Goal: Task Accomplishment & Management: Complete application form

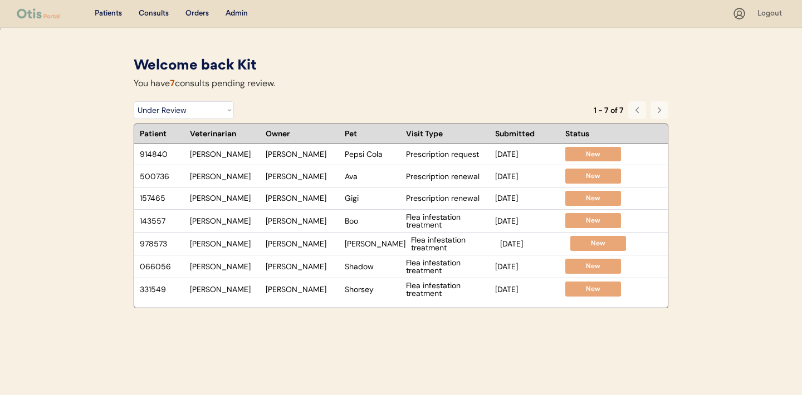
select select ""under_review""
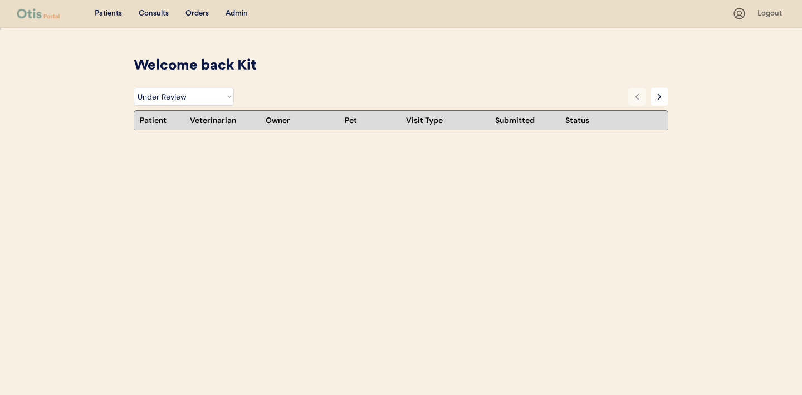
select select ""under_review""
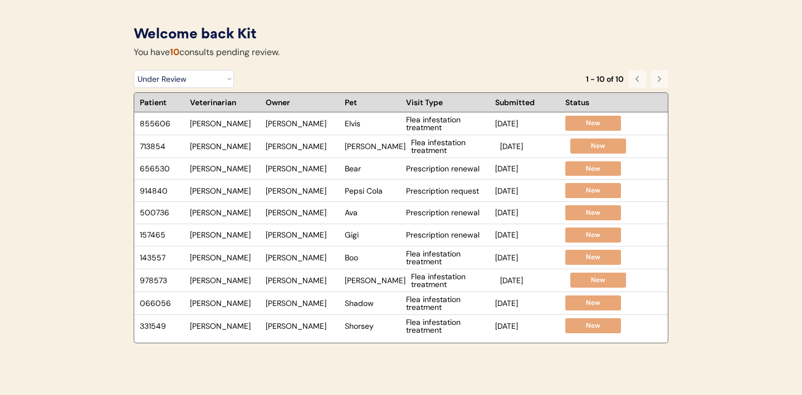
scroll to position [34, 0]
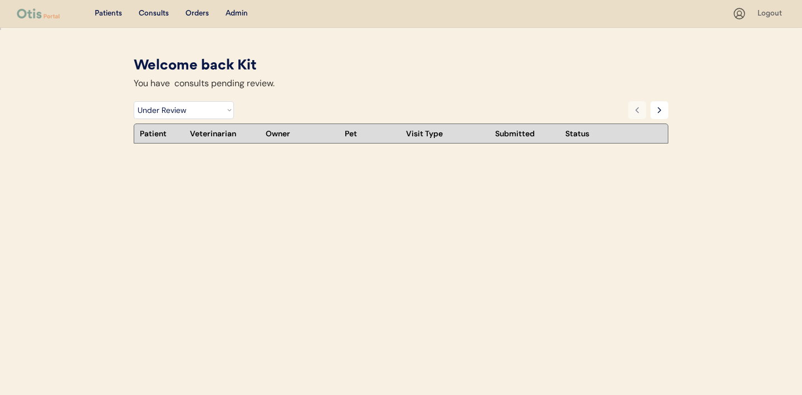
select select ""under_review""
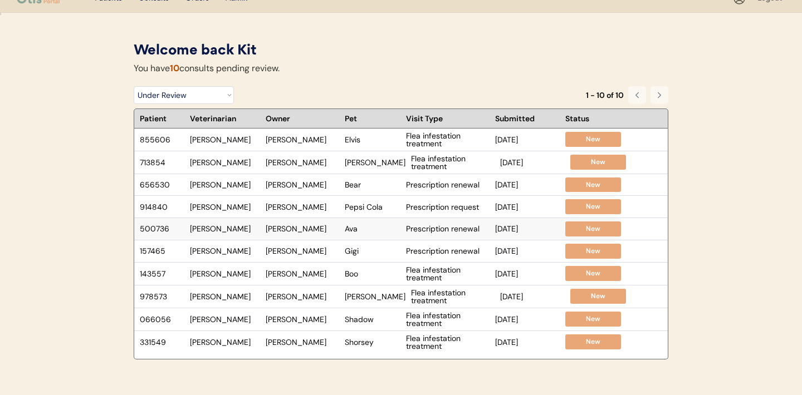
scroll to position [17, 0]
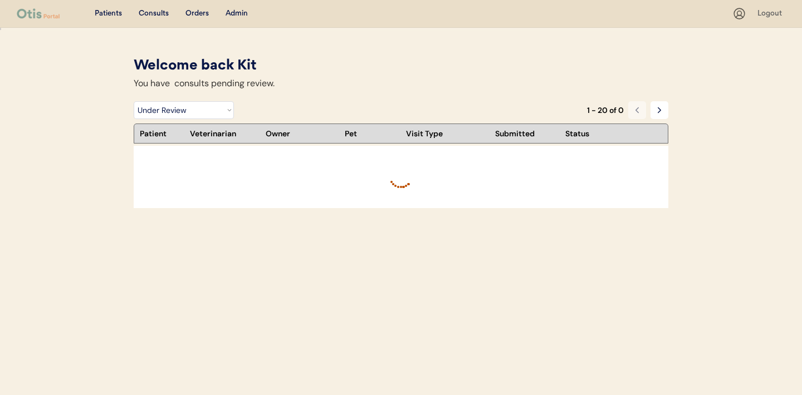
select select ""under_review""
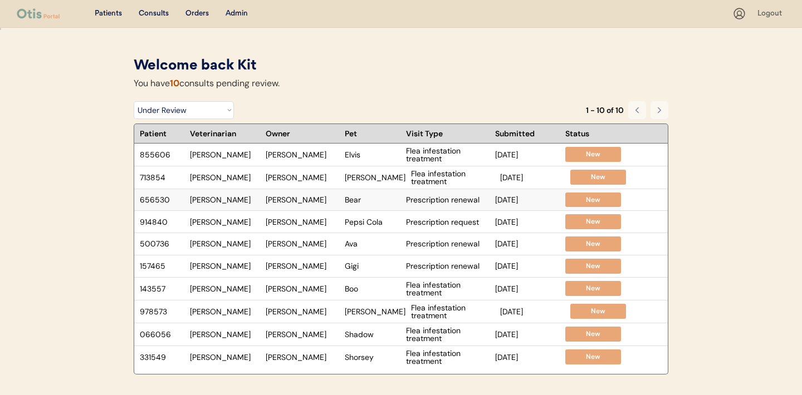
click at [404, 202] on div "656530 Dr. Warren Brooke Kelly Bear Prescription renewal Oct 10, 2025 New" at bounding box center [377, 200] width 487 height 22
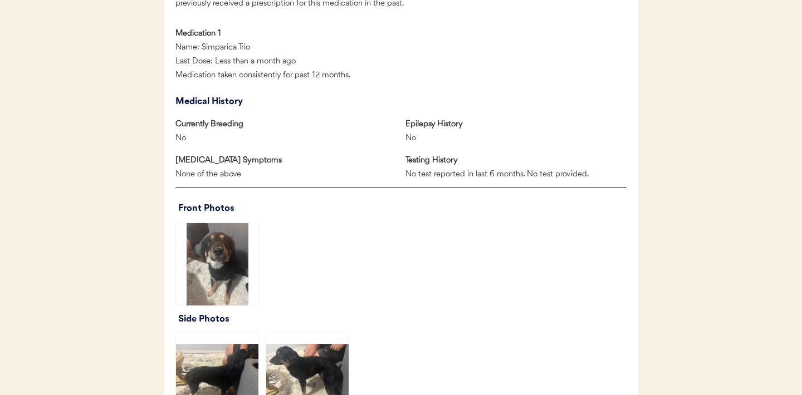
scroll to position [696, 0]
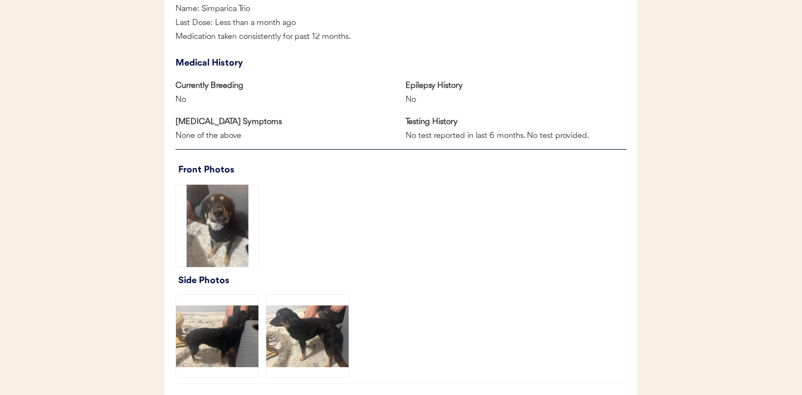
click at [230, 222] on img at bounding box center [217, 226] width 82 height 82
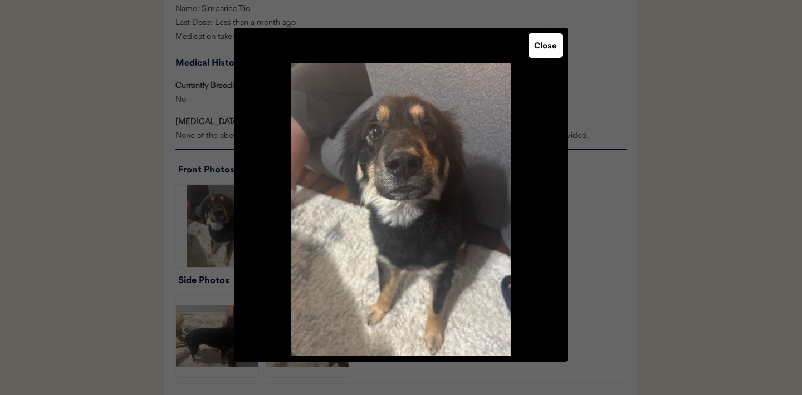
click at [543, 58] on div "Close" at bounding box center [401, 195] width 334 height 334
click at [544, 38] on button "Close" at bounding box center [545, 45] width 34 height 24
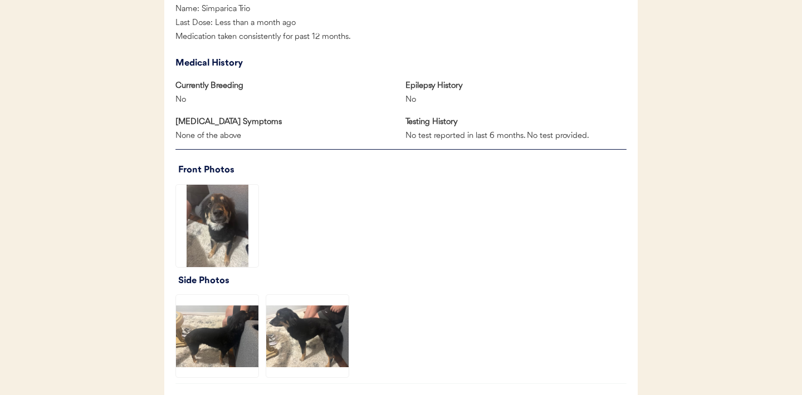
click at [230, 344] on img at bounding box center [217, 336] width 82 height 82
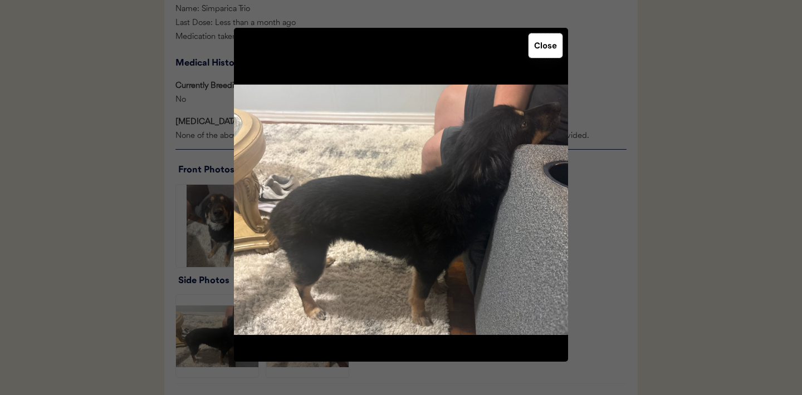
click at [546, 51] on button "Close" at bounding box center [545, 45] width 34 height 24
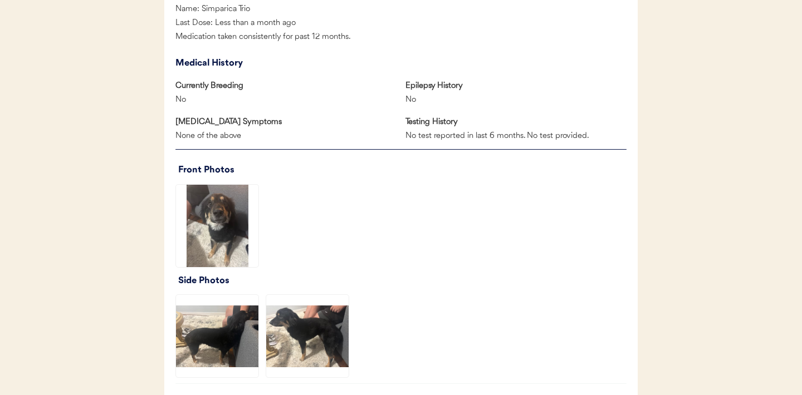
click at [318, 327] on img at bounding box center [307, 336] width 82 height 82
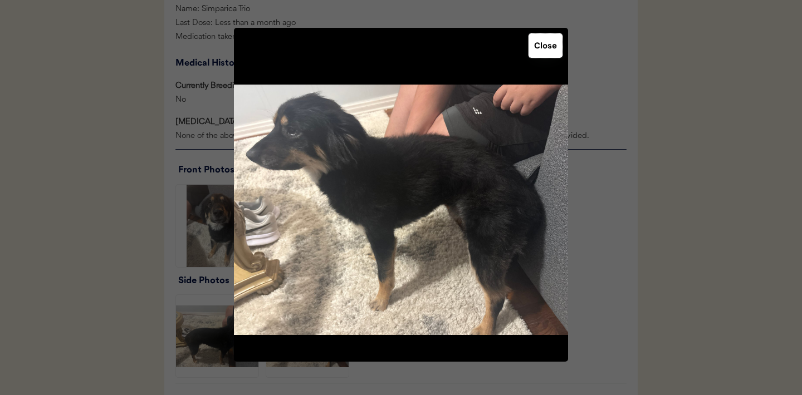
click at [552, 42] on button "Close" at bounding box center [545, 45] width 34 height 24
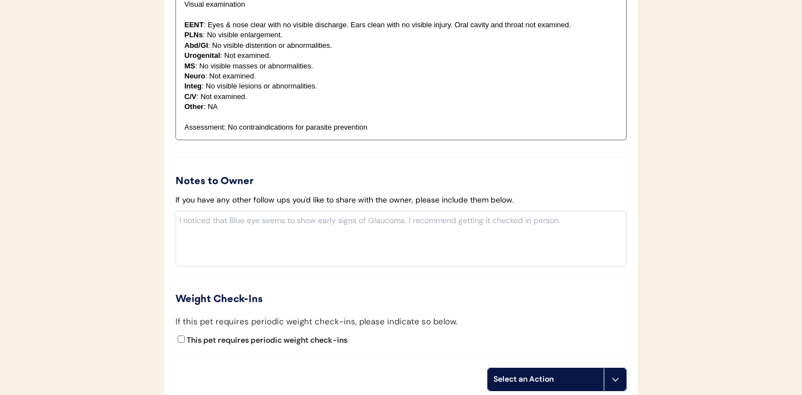
scroll to position [1298, 0]
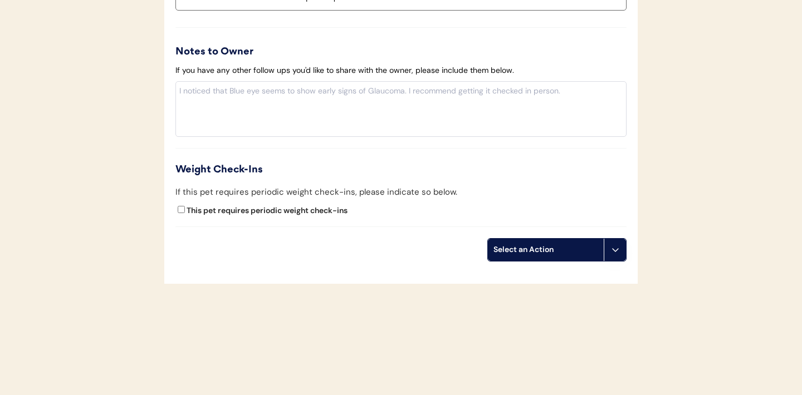
click at [615, 246] on icon at bounding box center [615, 250] width 9 height 9
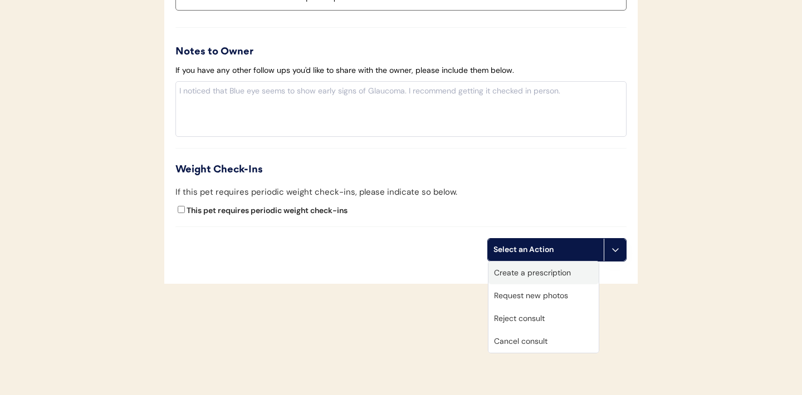
click at [521, 278] on div "Create a prescription" at bounding box center [543, 273] width 110 height 23
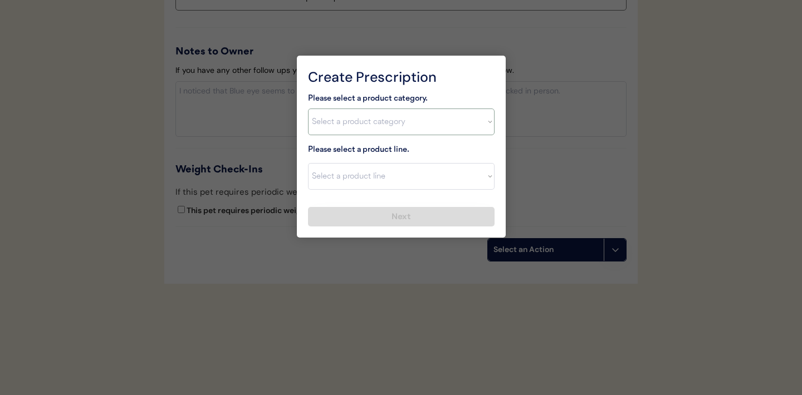
click at [492, 123] on select "Select a product category [MEDICAL_DATA] Antibiotics Anxiety Combo [MEDICAL_DAT…" at bounding box center [401, 122] width 186 height 27
select select ""combo_parasite_prevention""
click at [472, 179] on select "Select a product line" at bounding box center [401, 176] width 186 height 27
click at [475, 128] on select "Select a product category Allergies Antibiotics Anxiety Combo Parasite Preventi…" at bounding box center [401, 122] width 186 height 27
click at [476, 183] on select "Select a product line Advantage Multi for Dogs Credelio Quattro NexGard Plus Ne…" at bounding box center [401, 176] width 186 height 27
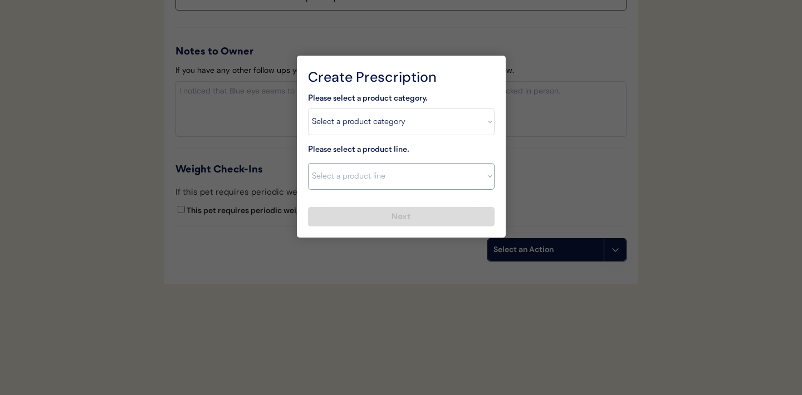
select select ""Simparica Trio""
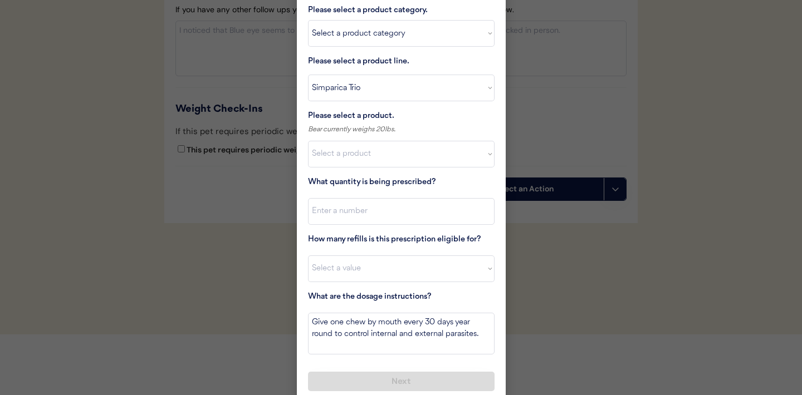
scroll to position [1365, 0]
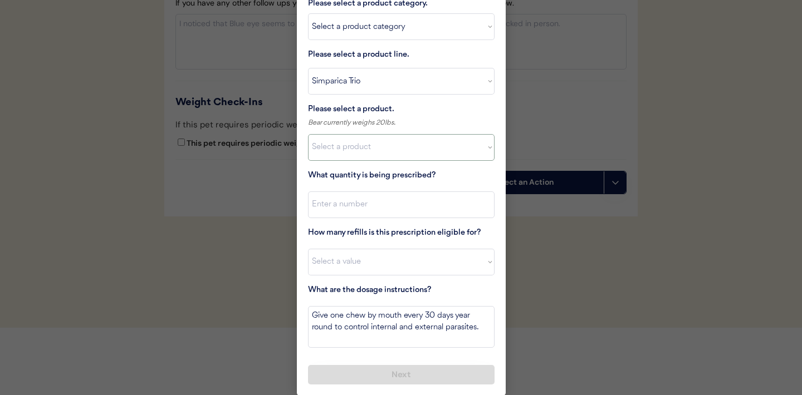
click at [418, 151] on select "Select a product Simparica Trio, 2.8 - 5.5lbs Simparica Trio, 5.6 - 11lbs Simpa…" at bounding box center [401, 147] width 186 height 27
select select ""1348695171700984260__LOOKUP__1704773707524x272401533562219200""
click at [392, 197] on input "input" at bounding box center [401, 205] width 186 height 27
type input "1"
click at [372, 261] on select "Select a value 0 1 2 3 4 5 6 7 8 9 10 11" at bounding box center [401, 262] width 186 height 27
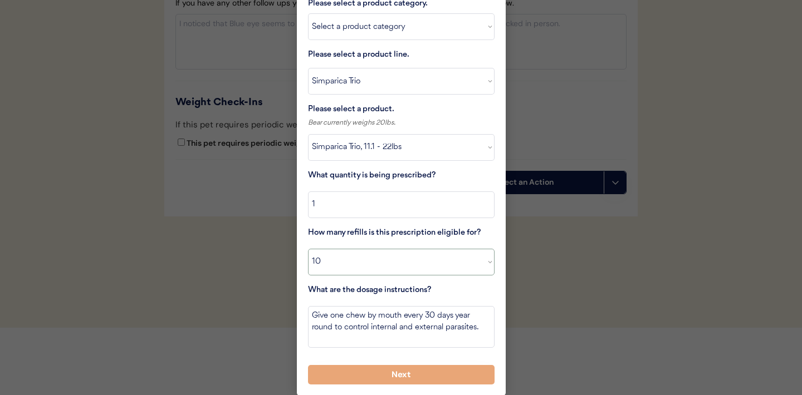
click at [377, 272] on select "Select a value 0 1 2 3 4 5 6 7 8 9 10 11" at bounding box center [401, 262] width 186 height 27
select select "11"
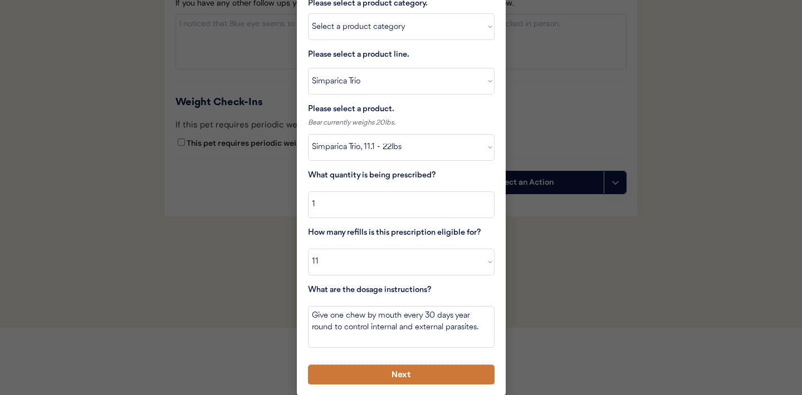
click at [369, 379] on button "Next" at bounding box center [401, 374] width 186 height 19
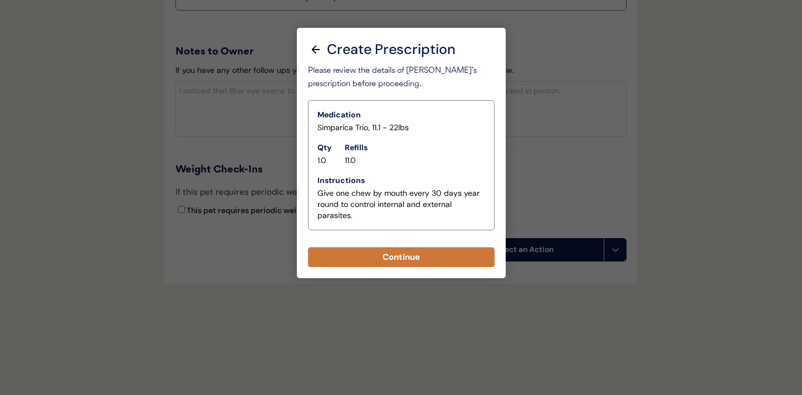
click at [376, 262] on button "Continue" at bounding box center [401, 257] width 186 height 19
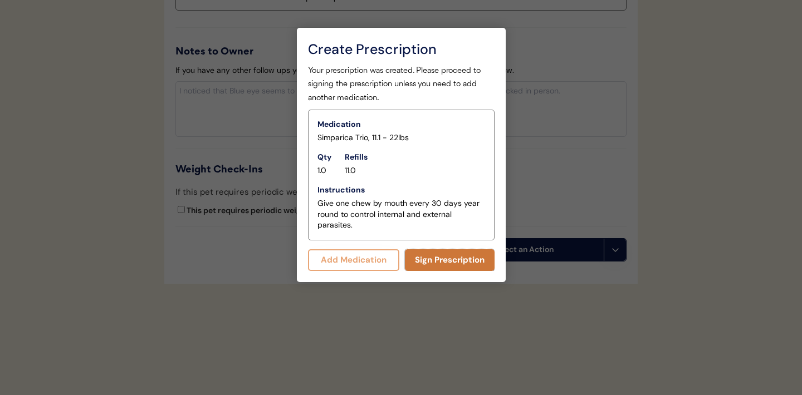
click at [426, 259] on button "Sign Prescription" at bounding box center [450, 260] width 90 height 22
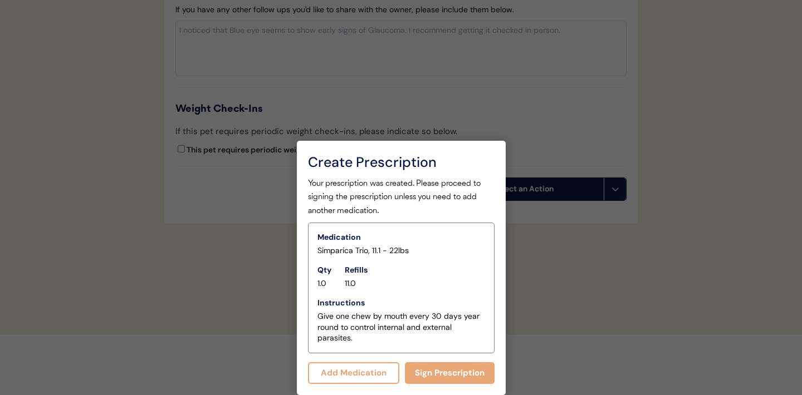
scroll to position [1288, 0]
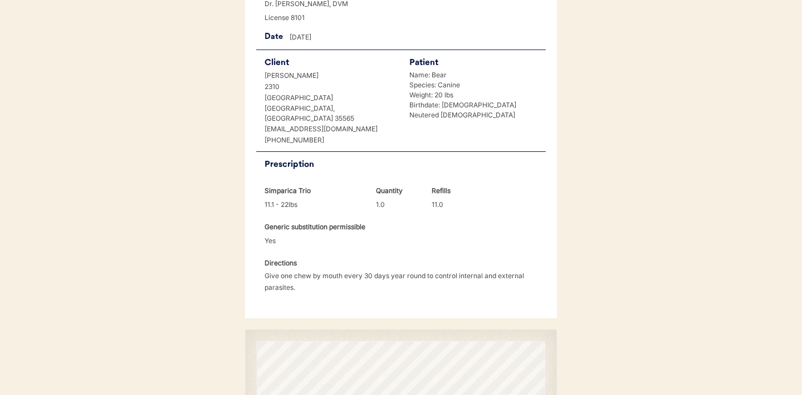
scroll to position [297, 0]
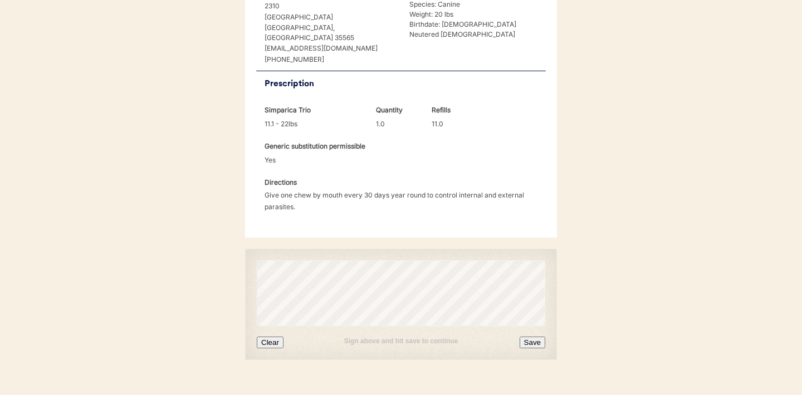
click at [277, 337] on button "Clear" at bounding box center [270, 343] width 27 height 12
click at [534, 337] on button "Save" at bounding box center [532, 343] width 26 height 12
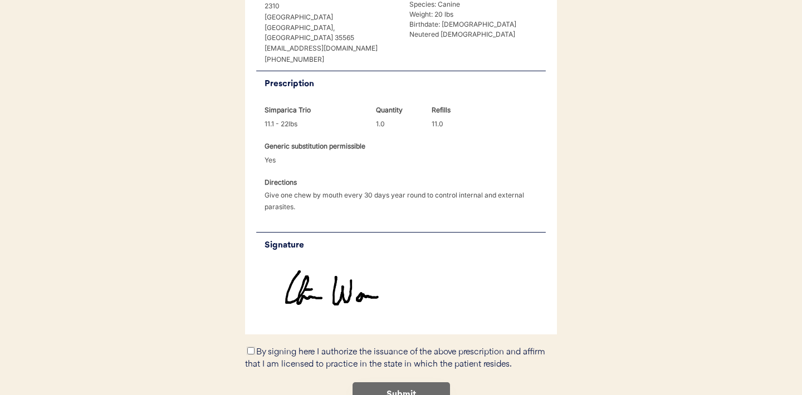
click at [248, 347] on input "By signing here I authorize the issuance of the above prescription and affirm t…" at bounding box center [250, 350] width 7 height 7
checkbox input "true"
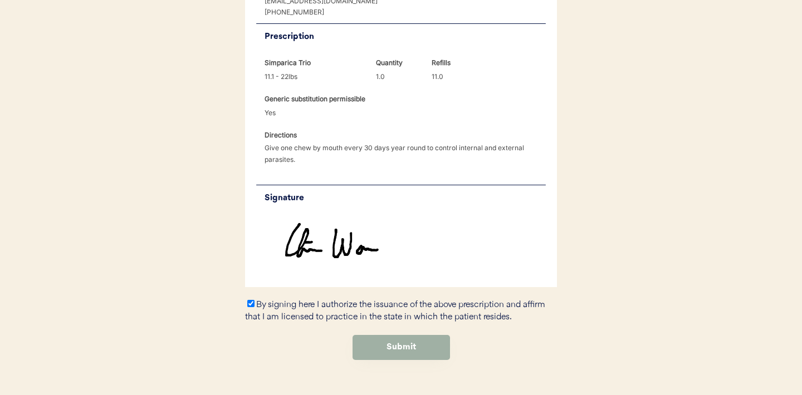
click at [389, 335] on button "Submit" at bounding box center [400, 347] width 97 height 25
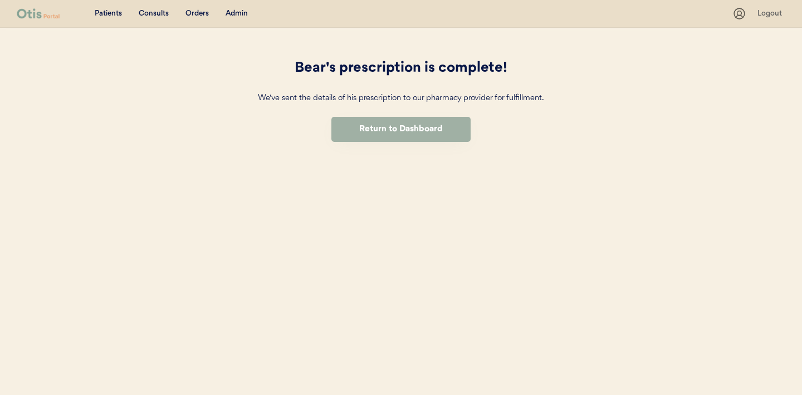
click at [405, 132] on button "Return to Dashboard" at bounding box center [400, 129] width 139 height 25
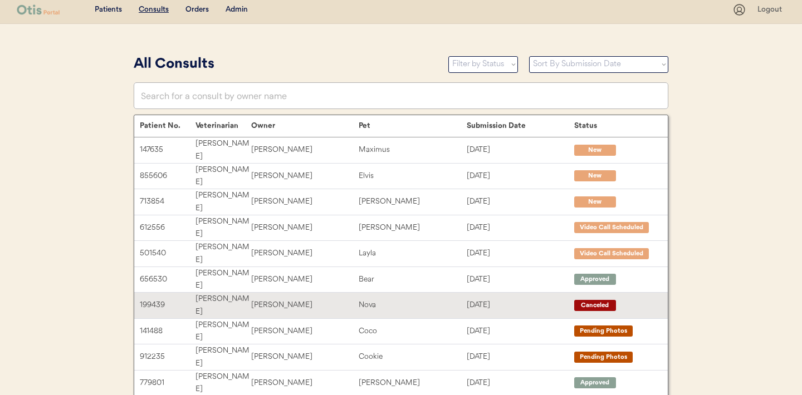
scroll to position [5, 0]
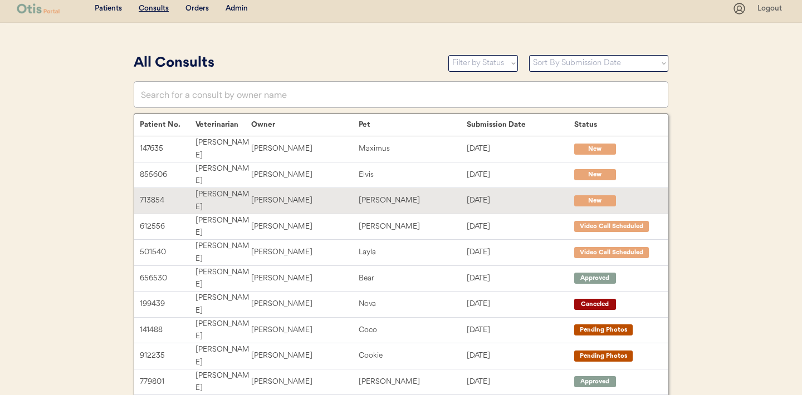
click at [491, 194] on div "Oct 11, 2025" at bounding box center [520, 200] width 107 height 13
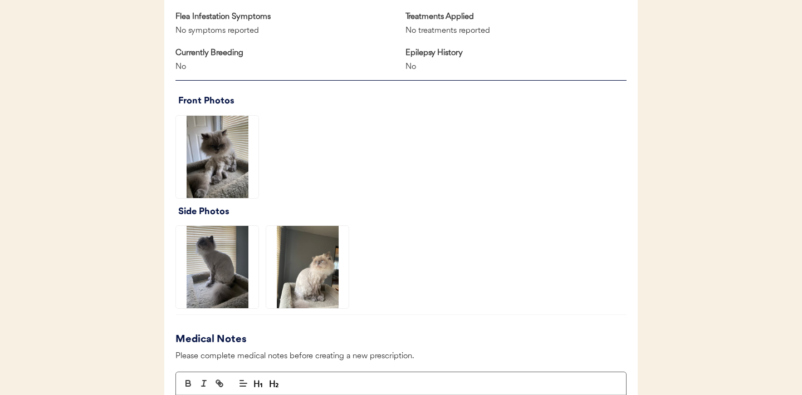
scroll to position [684, 0]
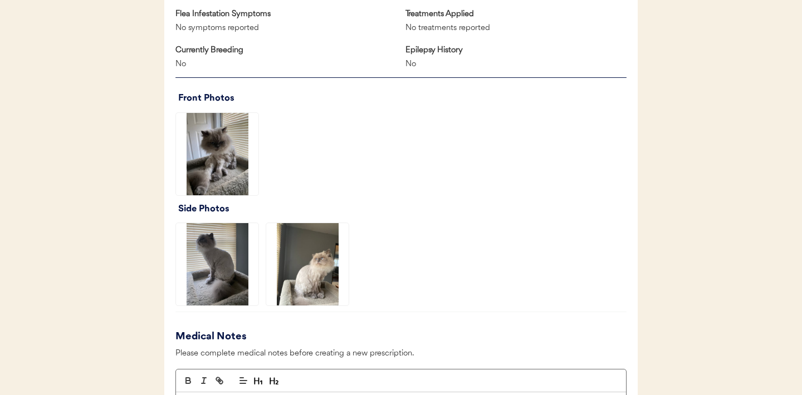
click at [202, 155] on img at bounding box center [217, 154] width 82 height 82
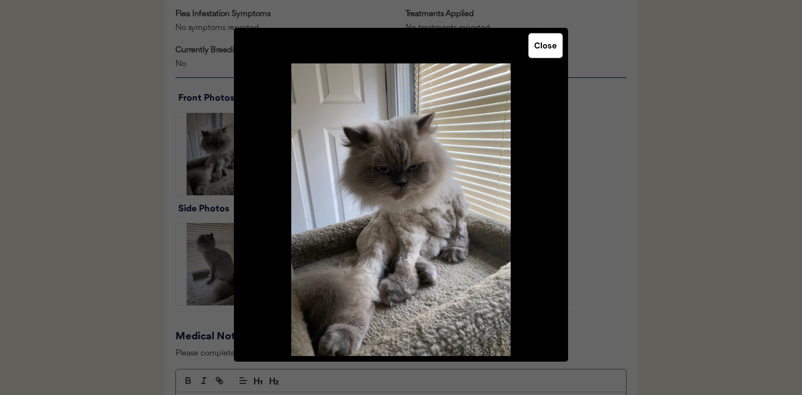
click at [547, 48] on button "Close" at bounding box center [545, 45] width 34 height 24
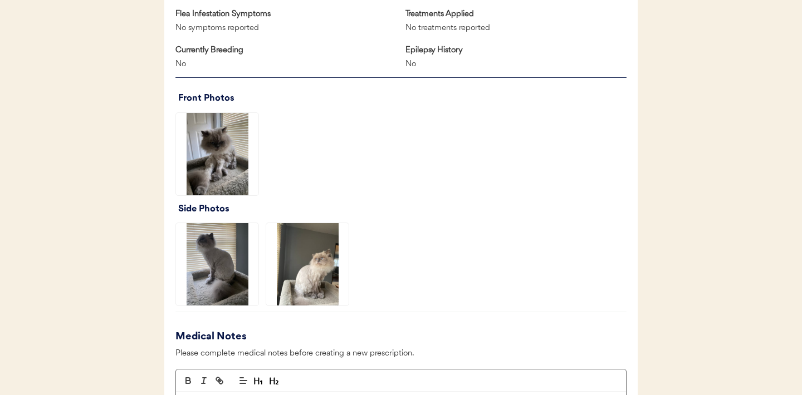
click at [226, 248] on img at bounding box center [217, 264] width 82 height 82
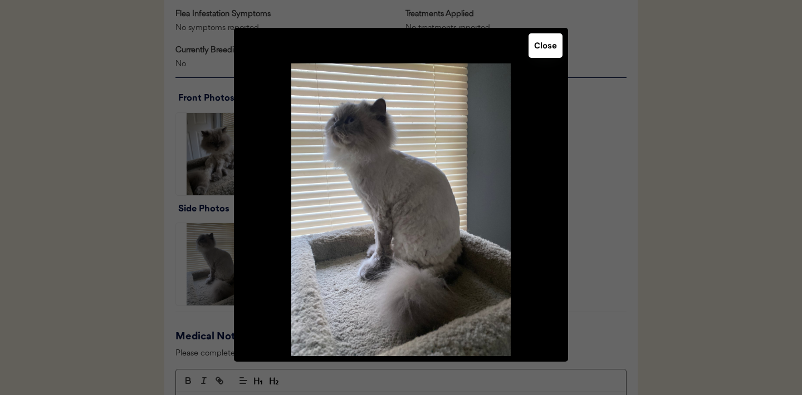
click at [539, 47] on button "Close" at bounding box center [545, 45] width 34 height 24
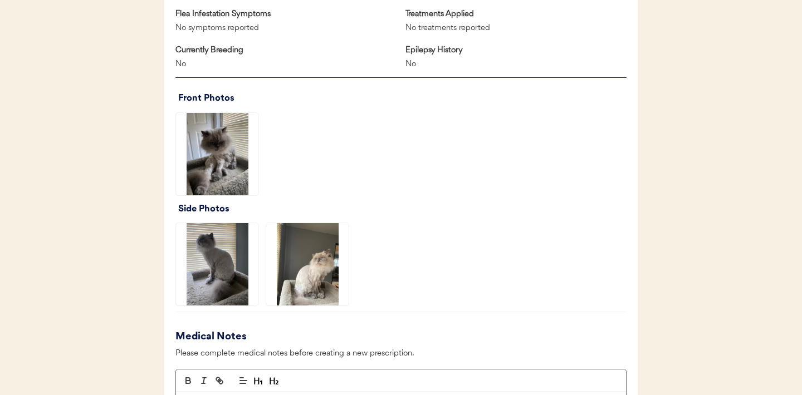
click at [318, 261] on img at bounding box center [307, 264] width 82 height 82
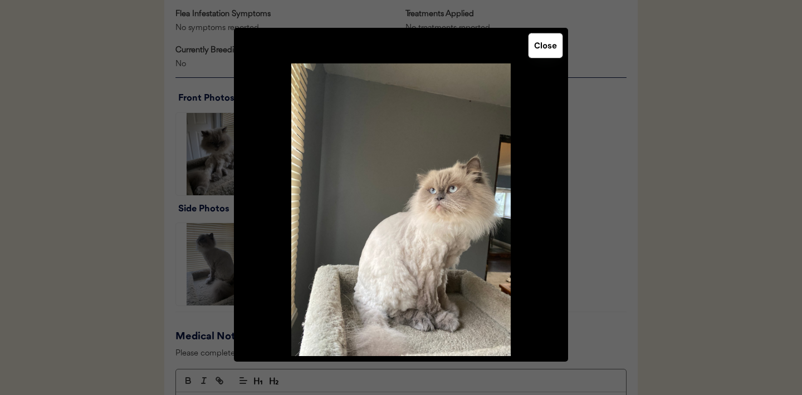
click at [537, 52] on button "Close" at bounding box center [545, 45] width 34 height 24
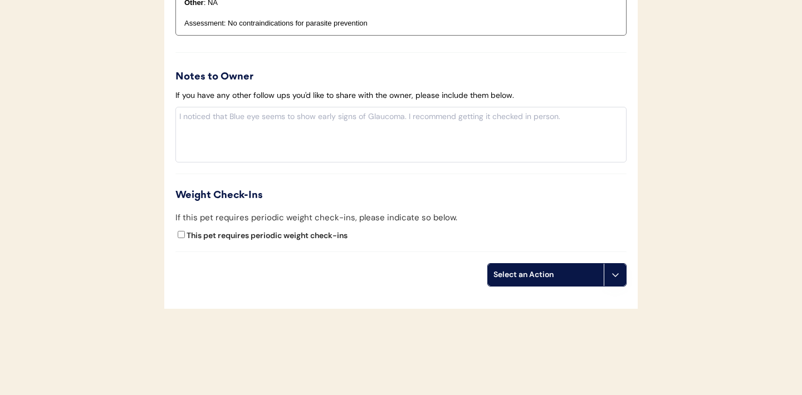
scroll to position [1213, 0]
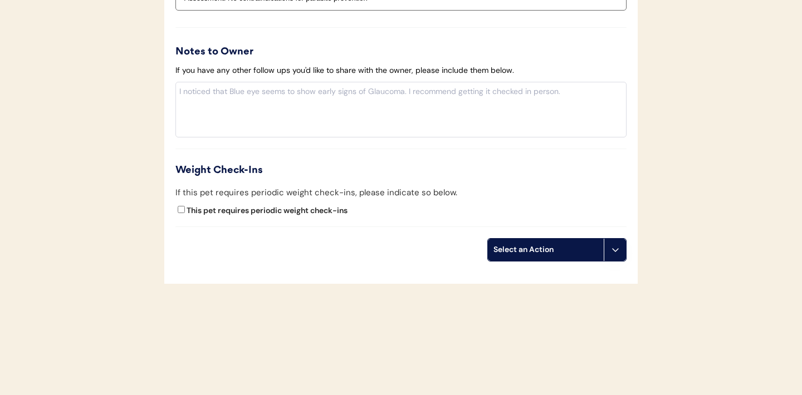
click at [615, 252] on icon at bounding box center [615, 250] width 9 height 9
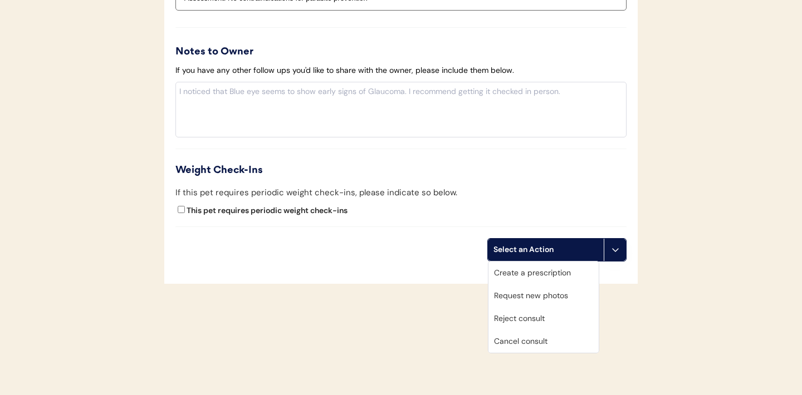
click at [536, 272] on div "Create a prescription" at bounding box center [543, 273] width 110 height 23
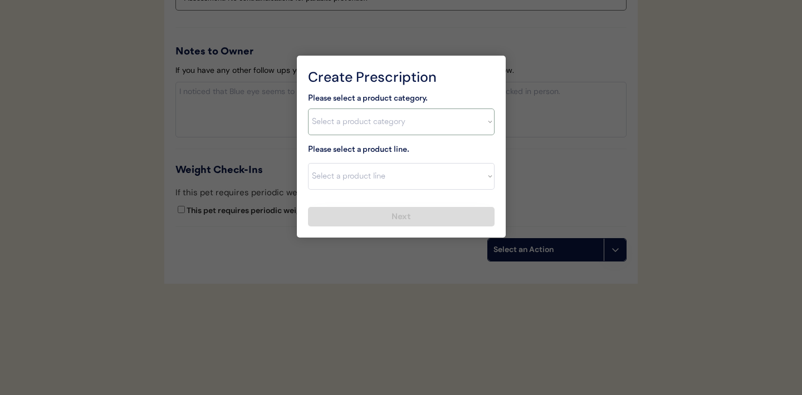
click at [477, 124] on select "Select a product category Allergies Antibiotics Anxiety Combo Parasite Preventi…" at bounding box center [401, 122] width 186 height 27
select select ""flea___tick""
click at [485, 177] on select "Select a product line Bravecto Topical for Cats Credelio for Cats" at bounding box center [401, 176] width 186 height 27
select select ""Bravecto Topical for Cats""
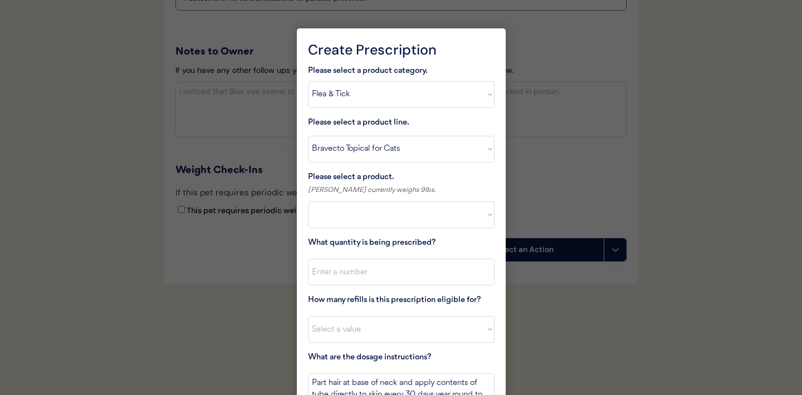
select select ""PLACEHOLDER_1427118222253""
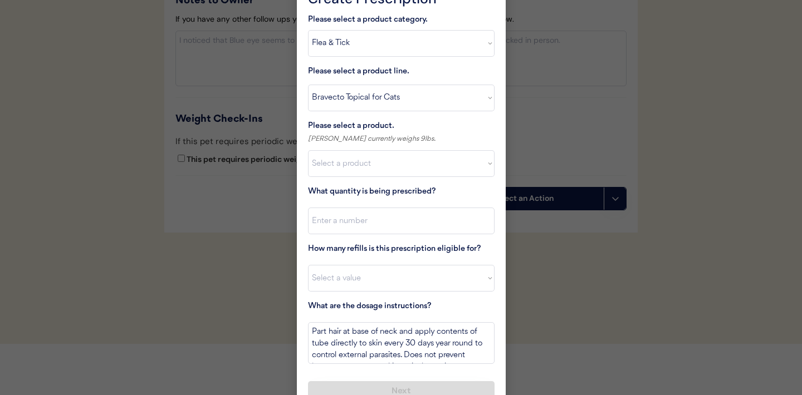
scroll to position [1281, 0]
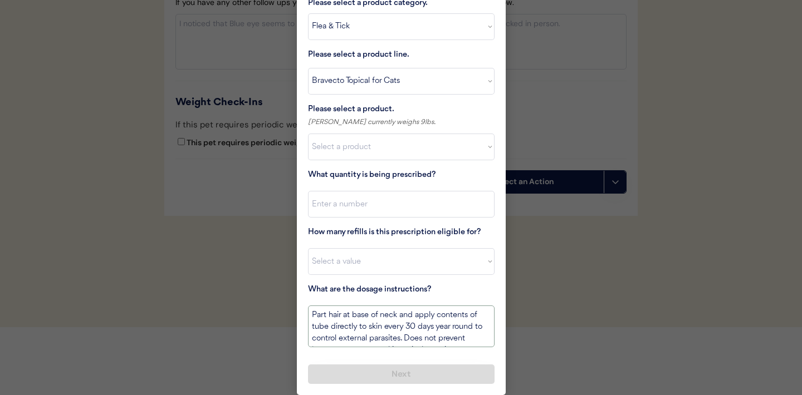
click at [412, 325] on textarea "Part hair at base of neck and apply contents of tube directly to skin every 30 …" at bounding box center [401, 327] width 186 height 42
type textarea "Part hair at base of neck and apply contents of tube directly to skin every 90 …"
click at [390, 153] on select "Select a product Bravecto Topical for Cats, 2.6 - 6.2lb Bravecto Topical for Ca…" at bounding box center [401, 147] width 186 height 27
select select ""1348695171700984260__LOOKUP__1726747296240x680178324989477800""
click at [357, 204] on input "input" at bounding box center [401, 204] width 186 height 27
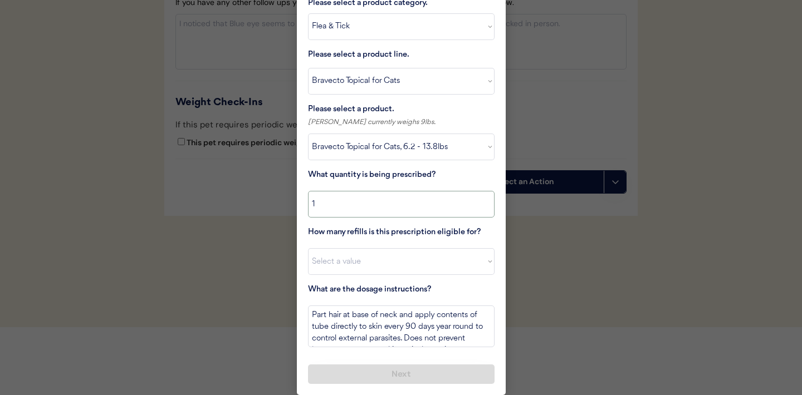
type input "1"
click at [349, 259] on select "Select a value 0 1 2 3 4 5 6 7 8 9 10 11" at bounding box center [401, 261] width 186 height 27
select select "3"
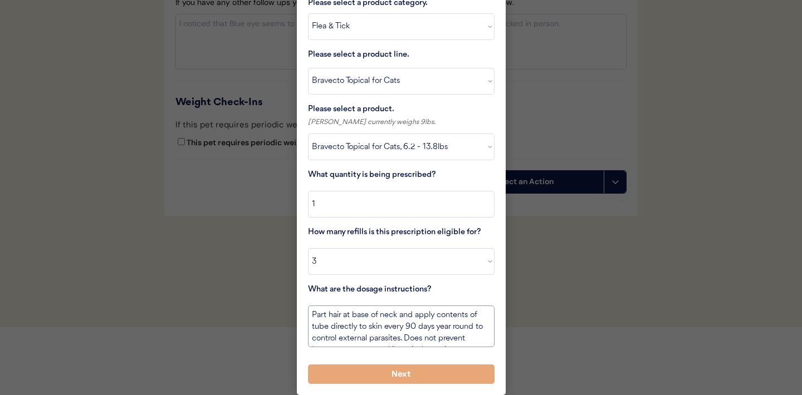
scroll to position [13, 0]
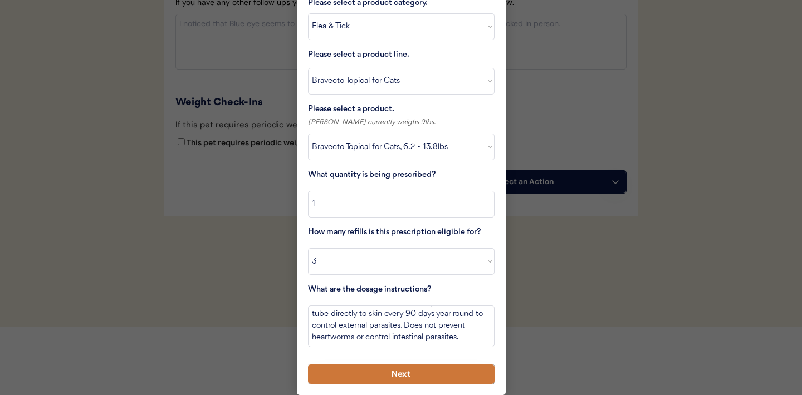
click at [372, 372] on button "Next" at bounding box center [401, 374] width 186 height 19
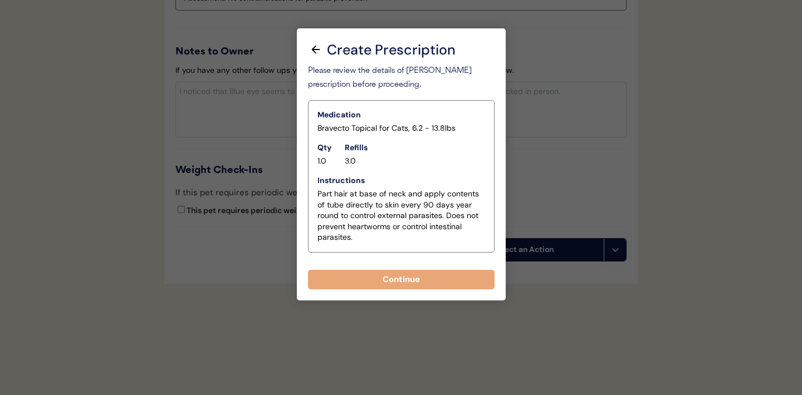
scroll to position [1213, 0]
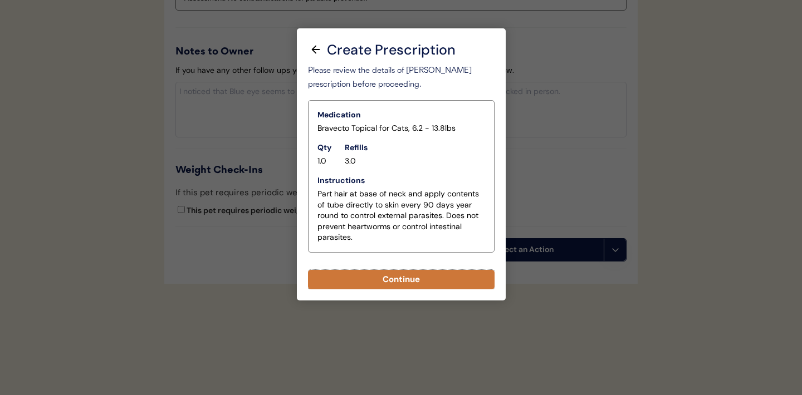
click at [404, 278] on button "Continue" at bounding box center [401, 279] width 186 height 19
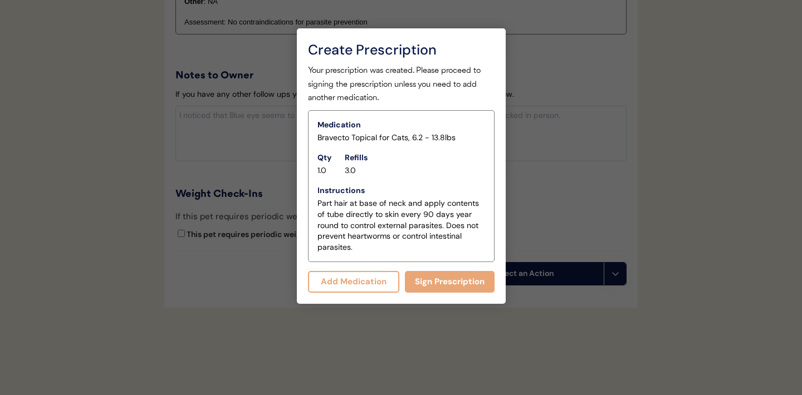
scroll to position [1237, 0]
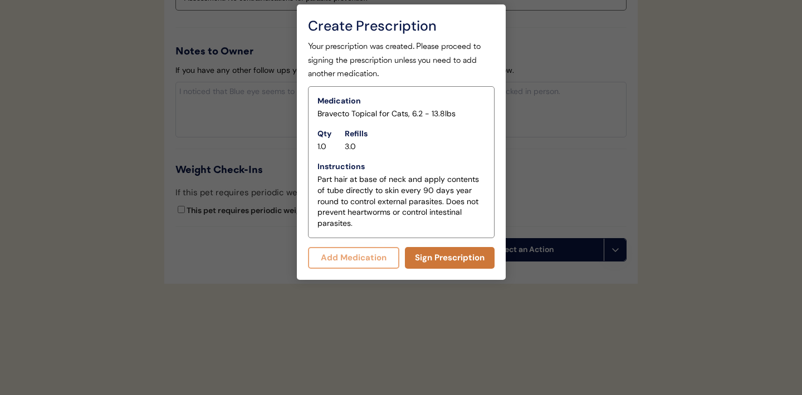
click at [434, 261] on button "Sign Prescription" at bounding box center [450, 258] width 90 height 22
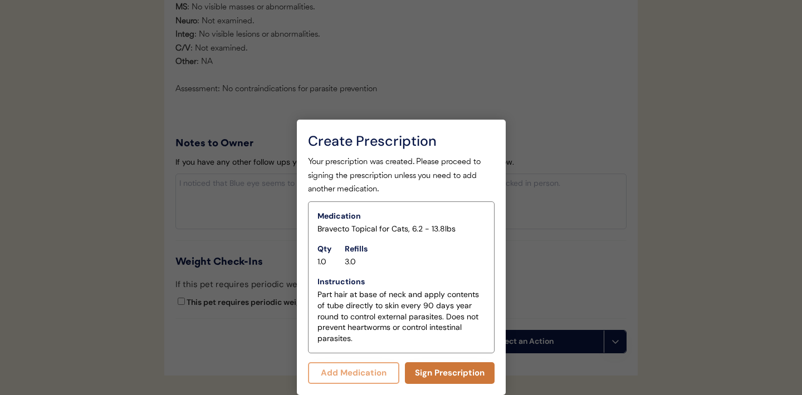
scroll to position [1227, 0]
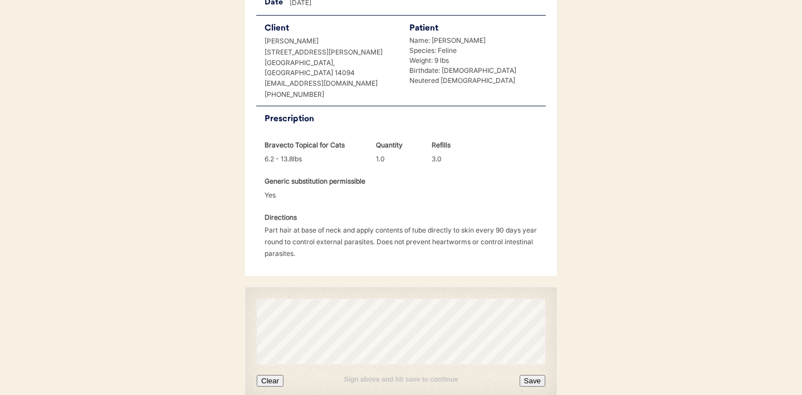
scroll to position [289, 0]
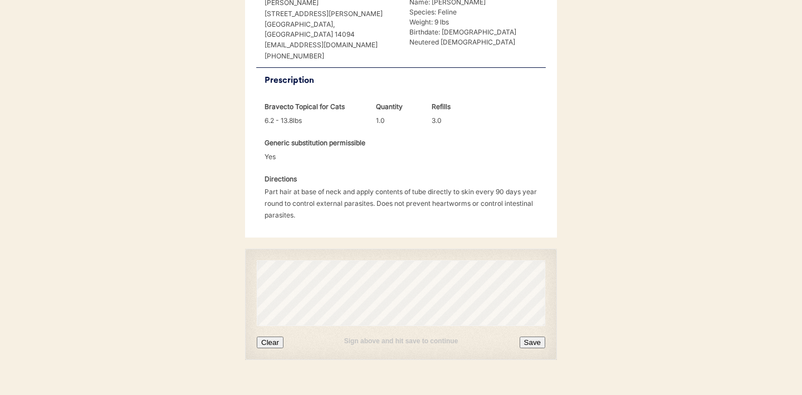
click at [267, 337] on button "Clear" at bounding box center [270, 343] width 27 height 12
click at [275, 337] on button "Clear" at bounding box center [270, 343] width 27 height 12
click at [269, 337] on button "Clear" at bounding box center [270, 343] width 27 height 12
click at [270, 337] on button "Clear" at bounding box center [270, 343] width 27 height 12
click at [534, 337] on button "Save" at bounding box center [532, 343] width 26 height 12
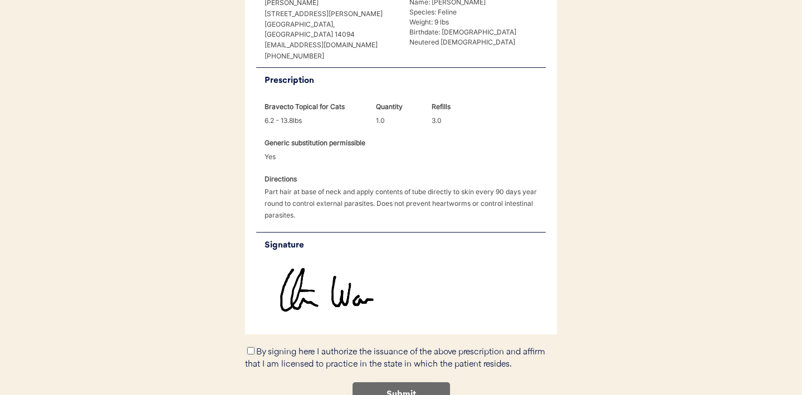
click at [250, 347] on input "By signing here I authorize the issuance of the above prescription and affirm t…" at bounding box center [250, 350] width 7 height 7
checkbox input "true"
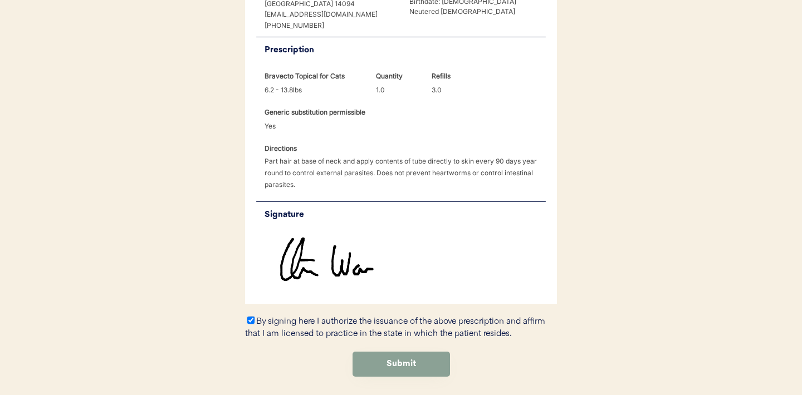
scroll to position [337, 0]
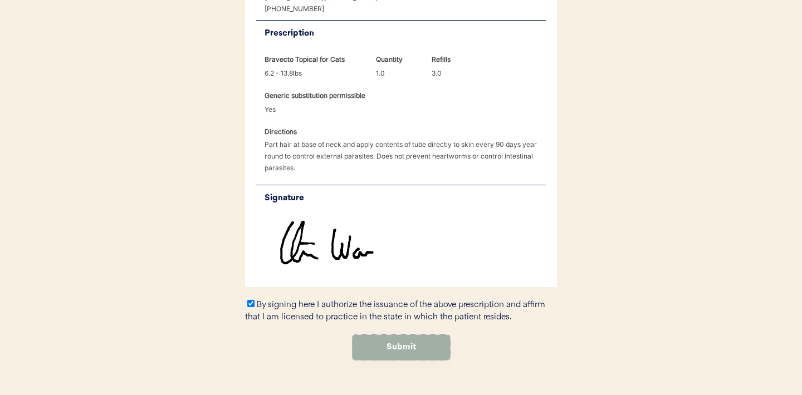
click at [382, 335] on button "Submit" at bounding box center [400, 347] width 97 height 25
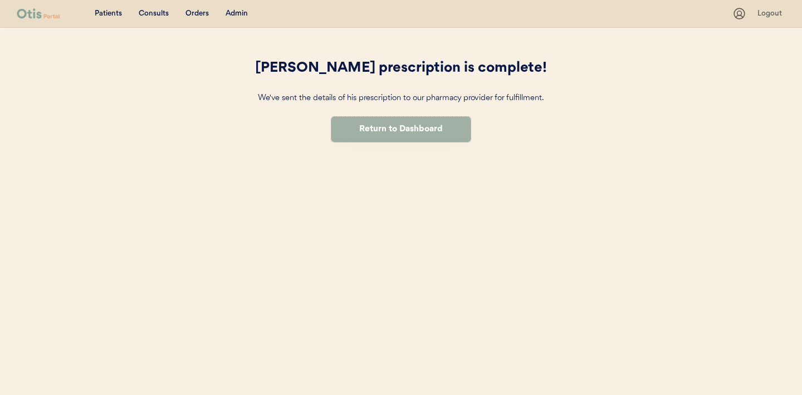
click at [377, 124] on button "Return to Dashboard" at bounding box center [400, 129] width 139 height 25
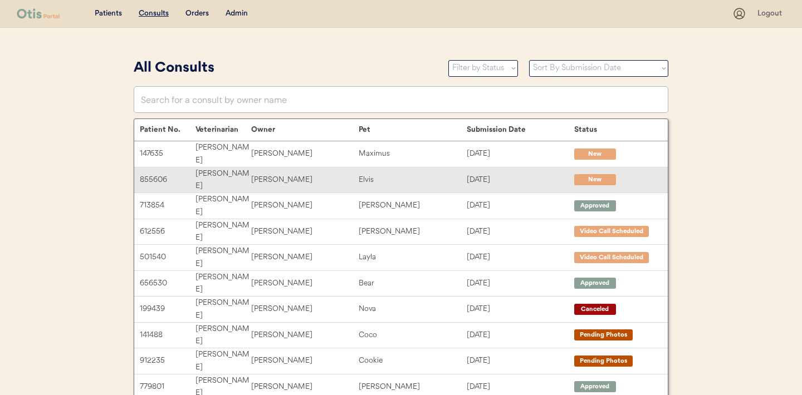
click at [449, 174] on div "Elvis" at bounding box center [412, 180] width 107 height 13
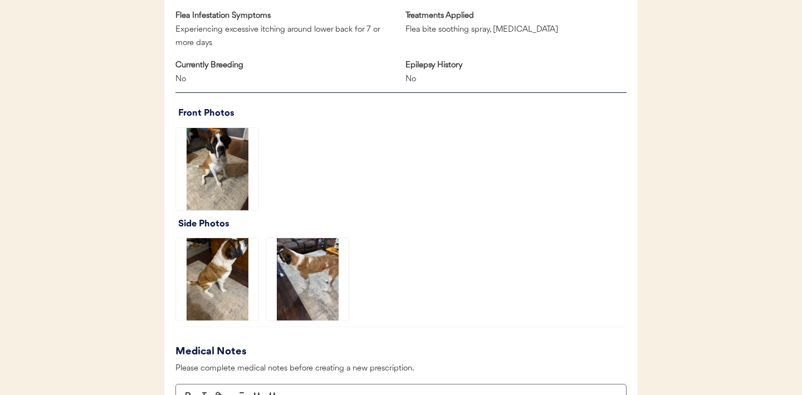
scroll to position [683, 0]
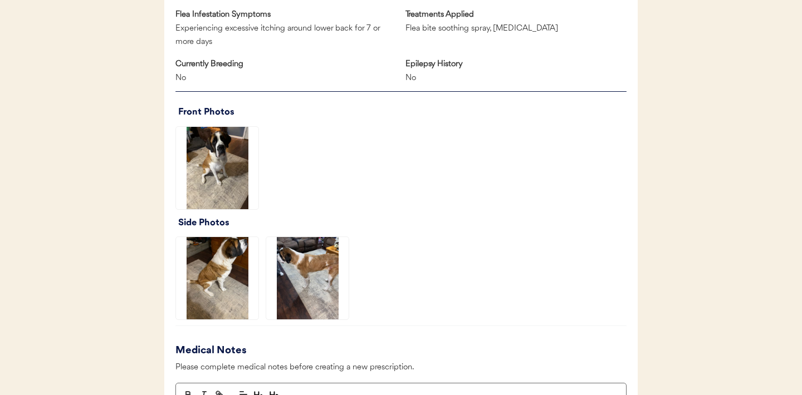
click at [220, 168] on img at bounding box center [217, 168] width 82 height 82
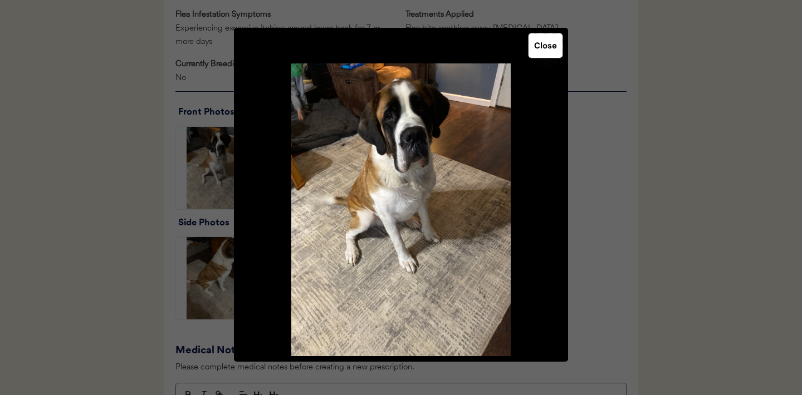
click at [549, 43] on button "Close" at bounding box center [545, 45] width 34 height 24
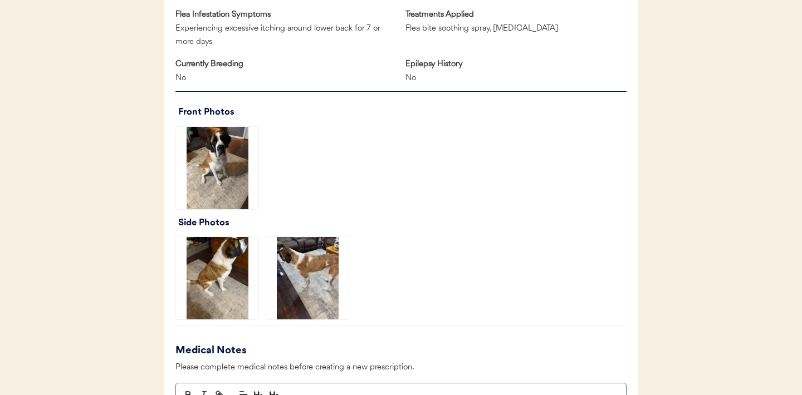
click at [291, 284] on img at bounding box center [307, 278] width 82 height 82
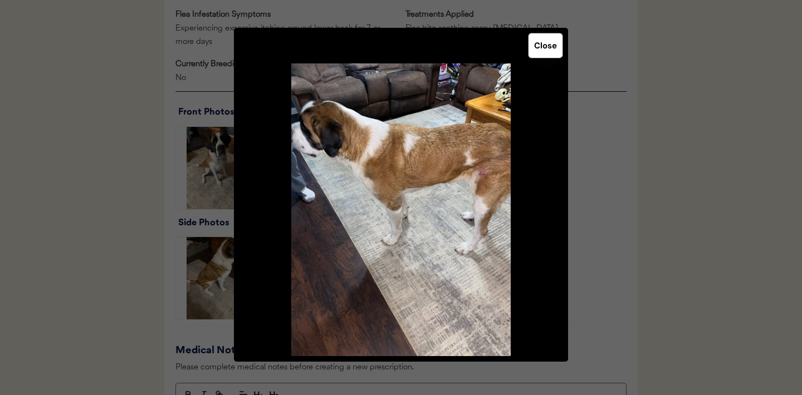
click at [544, 47] on button "Close" at bounding box center [545, 45] width 34 height 24
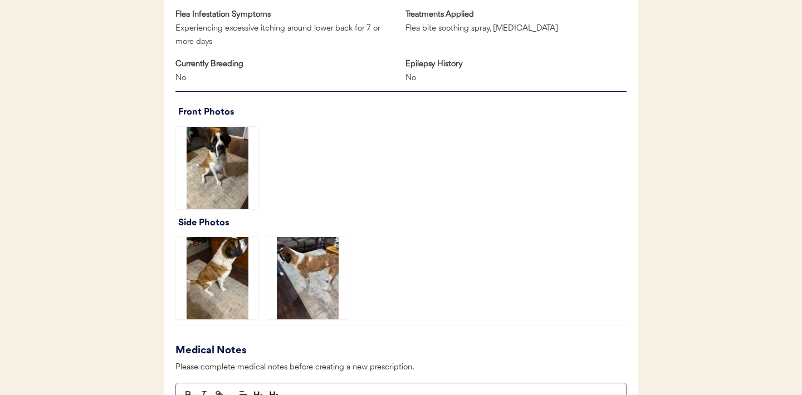
click at [224, 275] on img at bounding box center [217, 278] width 82 height 82
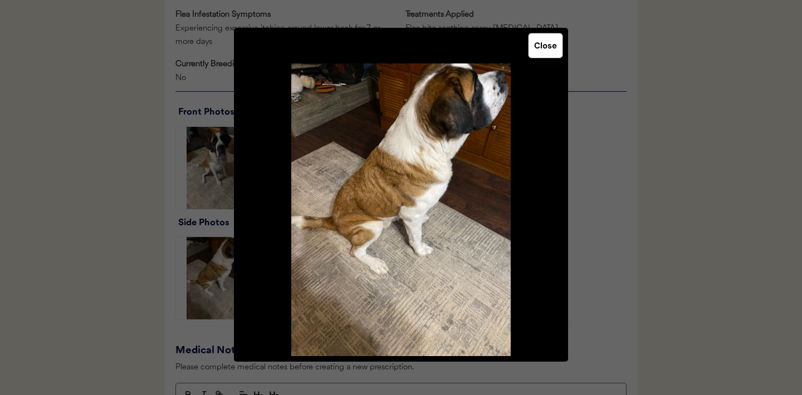
click at [546, 51] on button "Close" at bounding box center [545, 45] width 34 height 24
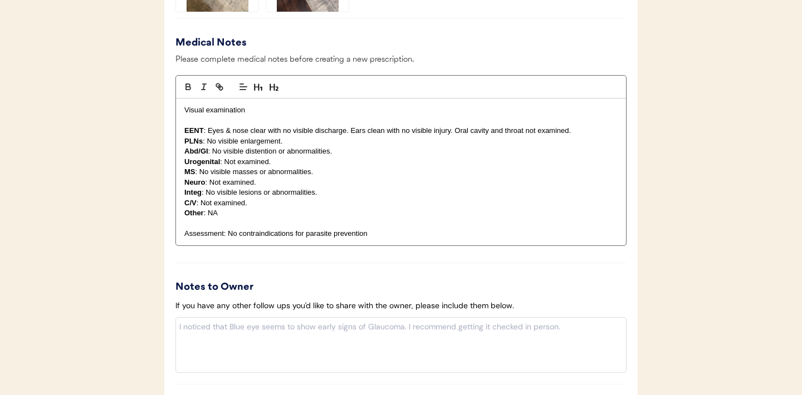
scroll to position [1024, 0]
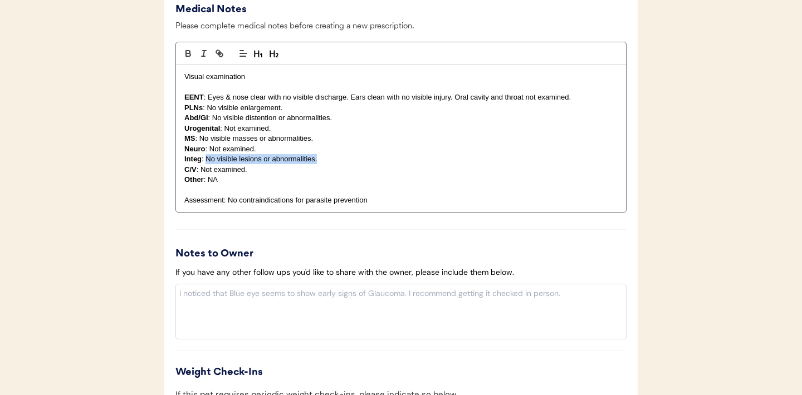
drag, startPoint x: 328, startPoint y: 161, endPoint x: 206, endPoint y: 163, distance: 121.9
click at [206, 163] on p "Integ : No visible lesions or abnormalities." at bounding box center [400, 159] width 433 height 10
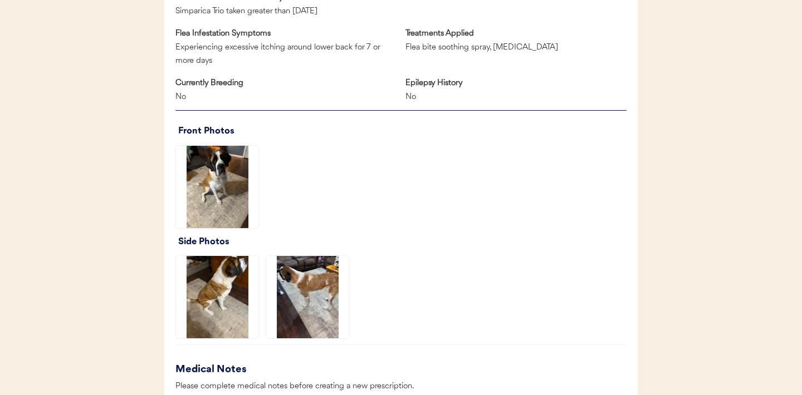
scroll to position [669, 0]
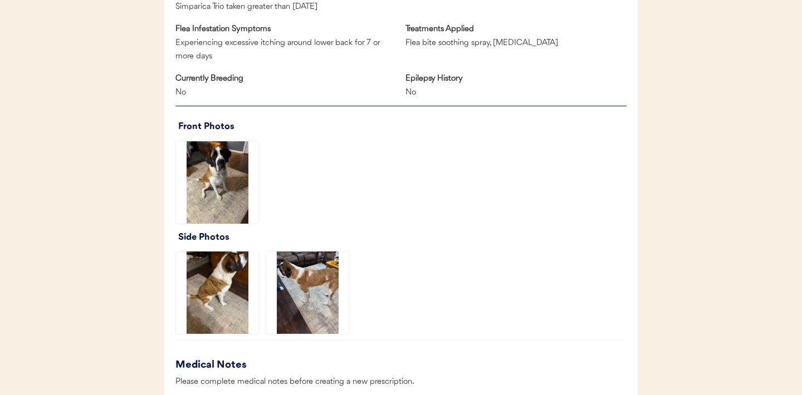
click at [309, 302] on img at bounding box center [307, 293] width 82 height 82
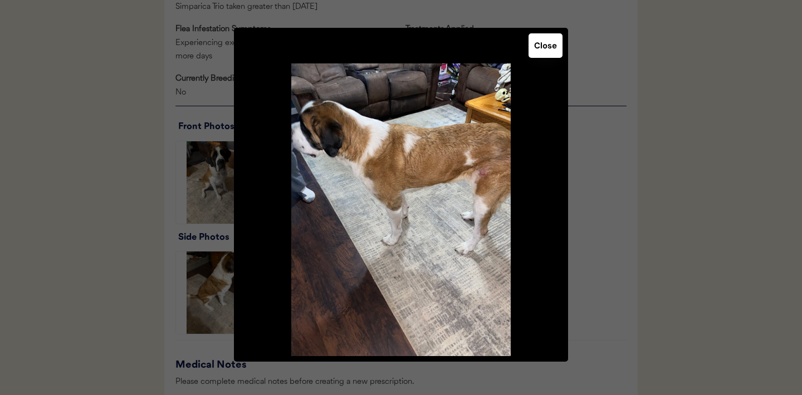
click at [541, 42] on button "Close" at bounding box center [545, 45] width 34 height 24
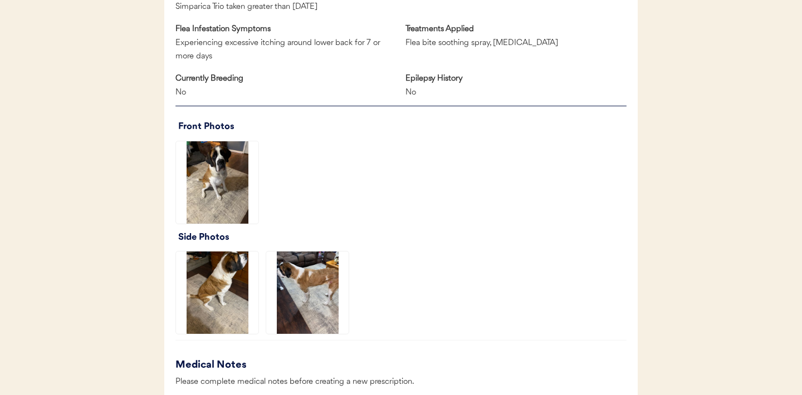
click at [220, 282] on img at bounding box center [217, 293] width 82 height 82
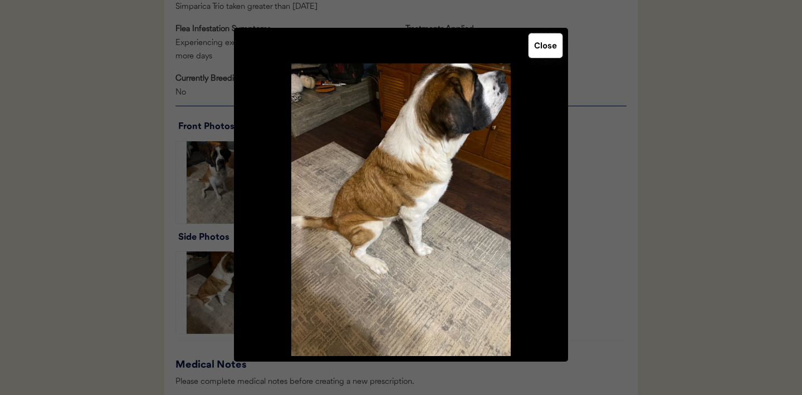
click at [535, 54] on button "Close" at bounding box center [545, 45] width 34 height 24
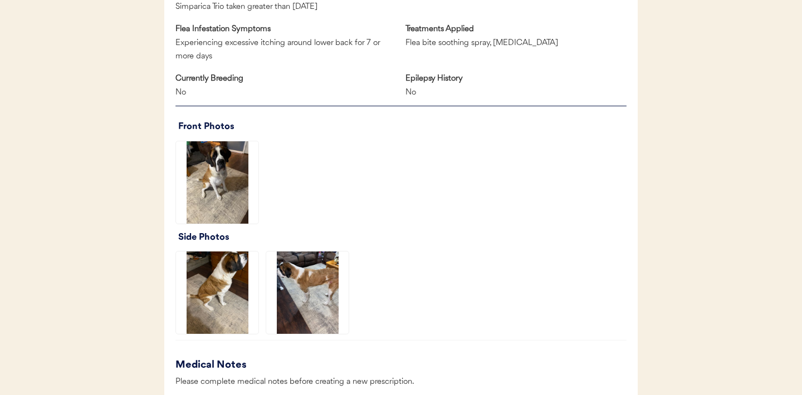
click at [229, 177] on img at bounding box center [217, 182] width 82 height 82
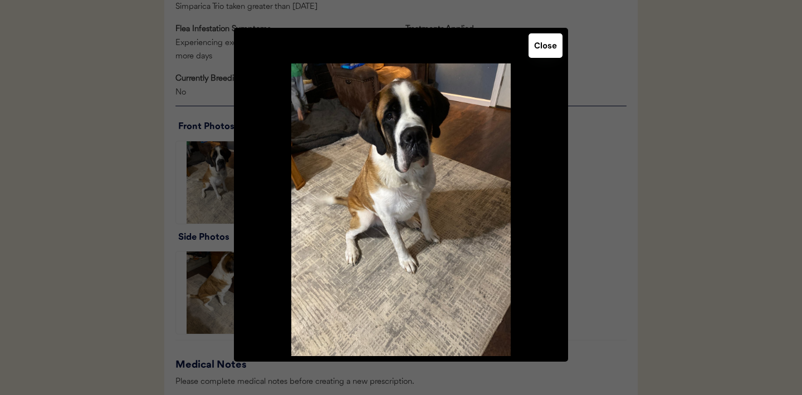
click at [539, 45] on button "Close" at bounding box center [545, 45] width 34 height 24
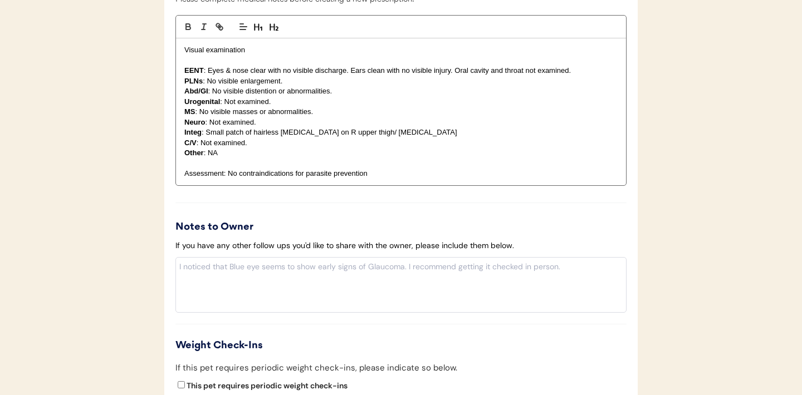
scroll to position [1226, 0]
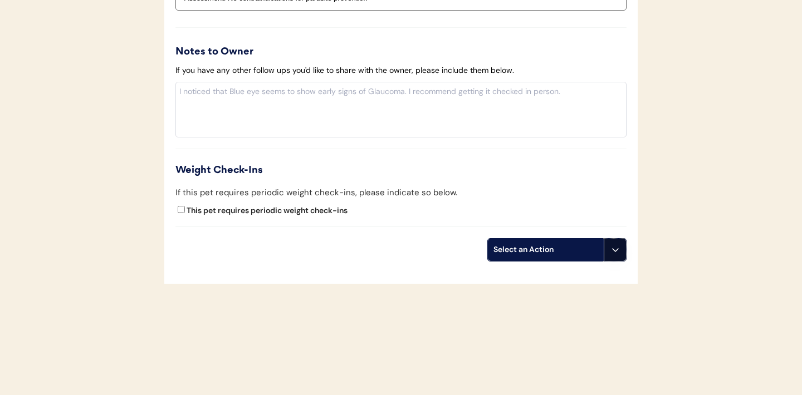
click at [612, 248] on icon at bounding box center [615, 250] width 9 height 9
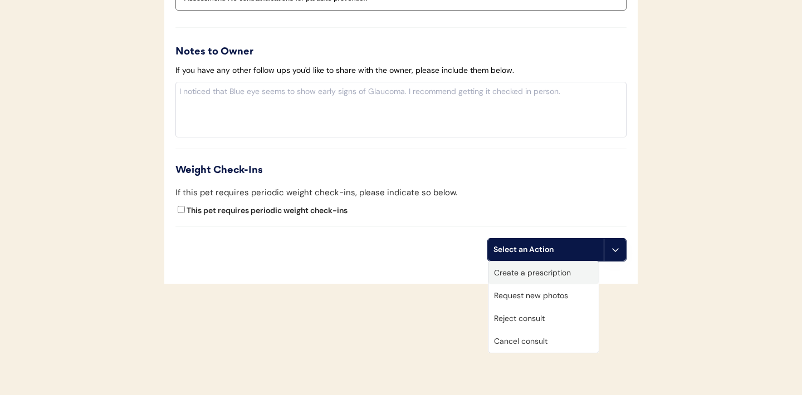
click at [529, 275] on div "Create a prescription" at bounding box center [543, 273] width 110 height 23
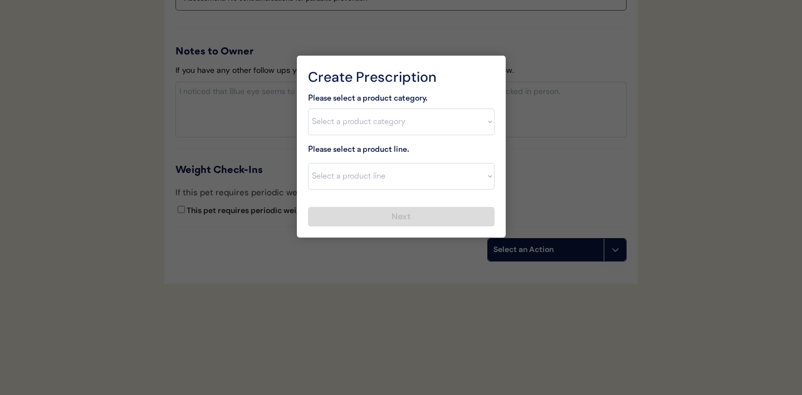
click at [483, 124] on select "Select a product category Allergies Antibiotics Anxiety Combo Parasite Preventi…" at bounding box center [401, 122] width 186 height 27
select select ""flea___tick""
click at [490, 176] on select "Select a product line" at bounding box center [401, 176] width 186 height 27
click at [482, 172] on select "Select a product line" at bounding box center [401, 176] width 186 height 27
click at [477, 126] on select "Select a product category Allergies Antibiotics Anxiety Combo Parasite Preventi…" at bounding box center [401, 122] width 186 height 27
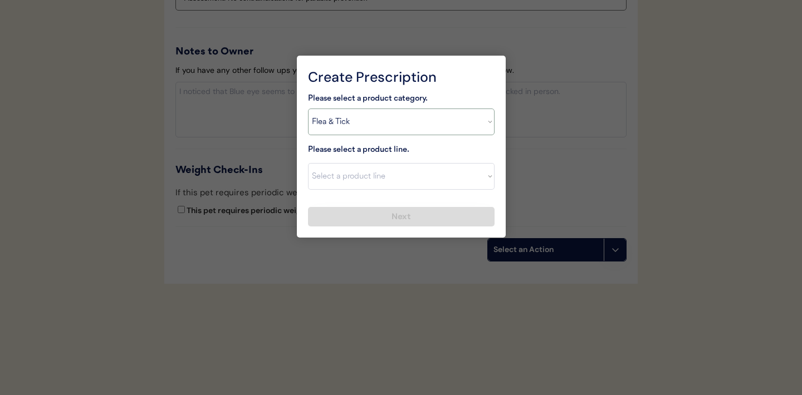
click at [482, 174] on select "Select a product line Advantix II Bravecto 1 Month Bravecto 1 Month (3 Month) B…" at bounding box center [401, 176] width 186 height 27
select select ""NexGard""
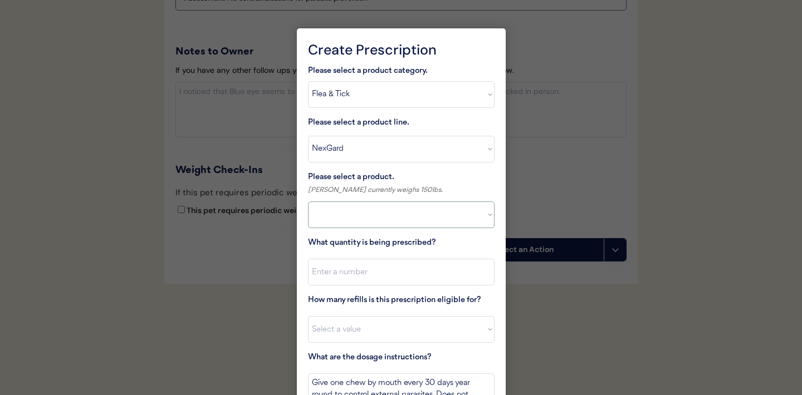
select select ""PLACEHOLDER_1427118222253""
click at [478, 218] on select "Select a product NexGard, 4 - 10lbs NexGard, 10.1 - 24lbs NexGard, 24.1 - 60lbs…" at bounding box center [401, 215] width 186 height 27
click at [487, 151] on select "Select a product line Advantix II Bravecto 1 Month Bravecto 1 Month (3 Month) B…" at bounding box center [401, 149] width 186 height 27
select select ""Simparica""
click at [479, 219] on select "Select a product Simparica, 2.8-5.5lbs Simparica, 5.6-11lbs Simparica, 11.1-22l…" at bounding box center [401, 215] width 186 height 27
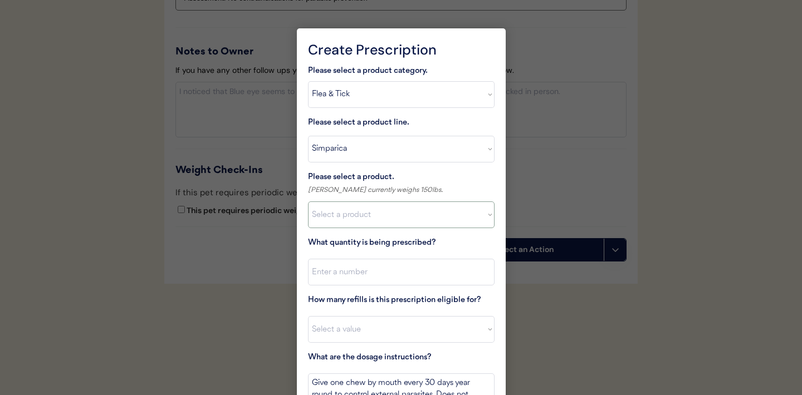
select select ""1348695171700984260__LOOKUP__1717347109363x878032325733067100""
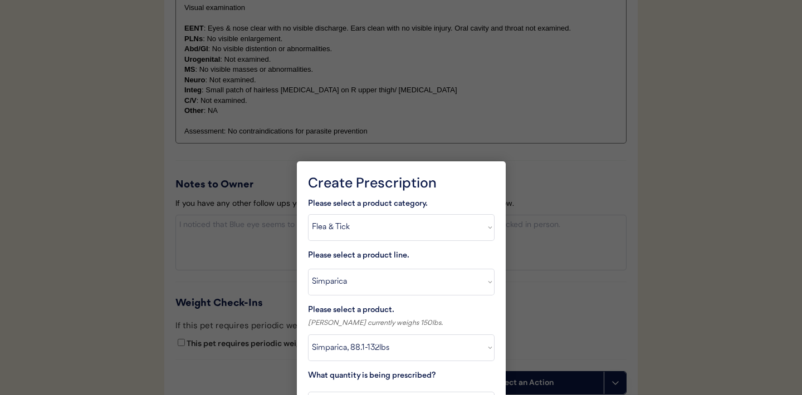
scroll to position [1294, 0]
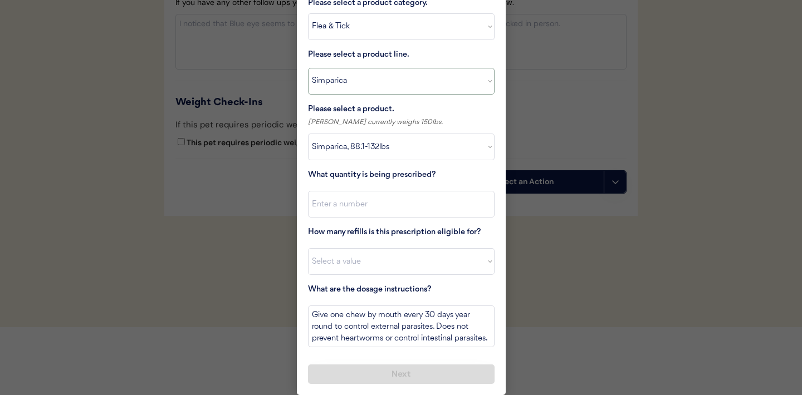
click at [484, 84] on select "Select a product line Advantix II Bravecto 1 Month Bravecto 1 Month (3 Month) B…" at bounding box center [401, 81] width 186 height 27
select select ""Bravecto 3 Month""
select select ""PLACEHOLDER_1427118222253""
type textarea "Give one chew by mouth every 12 weeks year round to control external parasites.…"
click at [484, 149] on select "Select a product Bravecto 3 Month, 9.9 - 22lbs Bravecto 3 Month (4.4-9.9lbs) Br…" at bounding box center [401, 147] width 186 height 27
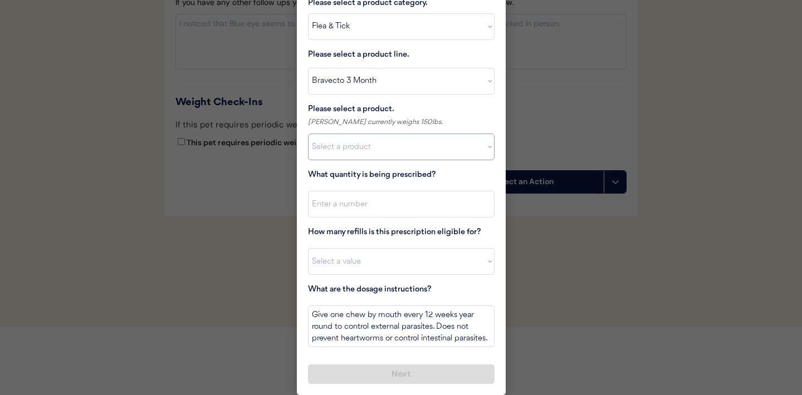
select select ""BLANK_1427118194589""
click at [476, 80] on select "Select a product line Advantix II Bravecto 1 Month Bravecto 1 Month (3 Month) B…" at bounding box center [401, 81] width 186 height 27
select select ""Simparica""
type textarea "Give one chew by mouth every 30 days year round to control external parasites. …"
click at [484, 149] on select "Select a product Simparica, 2.8-5.5lbs Simparica, 5.6-11lbs Simparica, 11.1-22l…" at bounding box center [401, 147] width 186 height 27
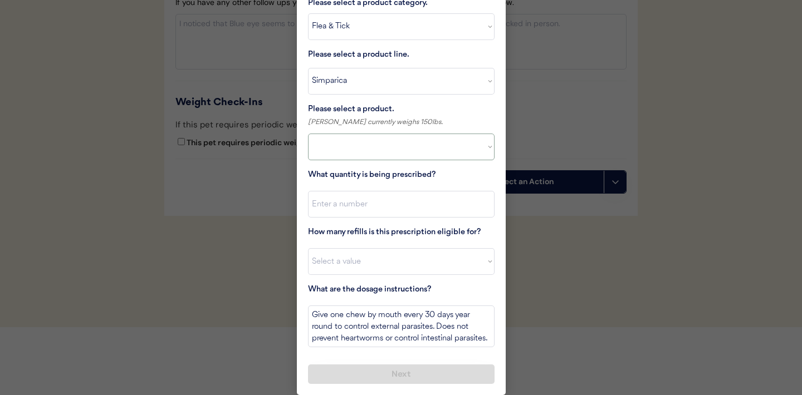
select select ""1348695171700984260__LOOKUP__1717347109363x878032325733067100""
click at [489, 146] on select "Select a product Simparica, 2.8-5.5lbs Simparica, 5.6-11lbs Simparica, 11.1-22l…" at bounding box center [401, 147] width 186 height 27
click at [390, 210] on input "input" at bounding box center [401, 204] width 186 height 27
type input "1"
click at [358, 266] on select "Select a value 0 1 2 3 4 5 6 7 8 9 10 11" at bounding box center [401, 261] width 186 height 27
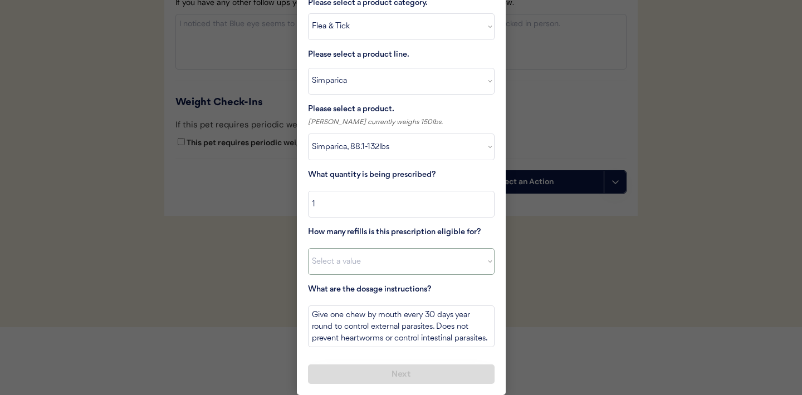
select select "11"
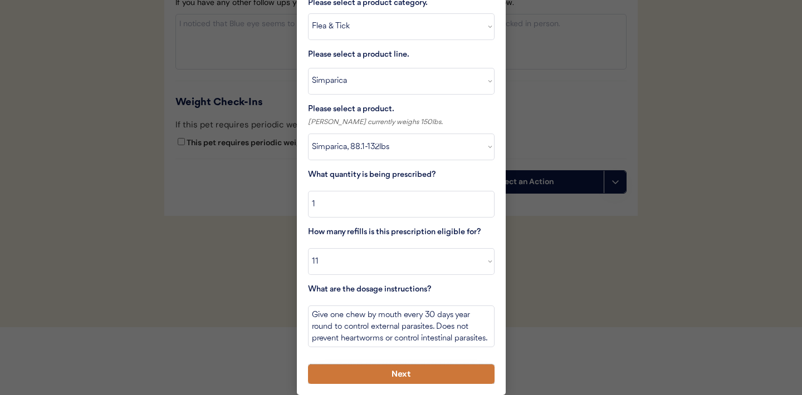
click at [372, 374] on button "Next" at bounding box center [401, 374] width 186 height 19
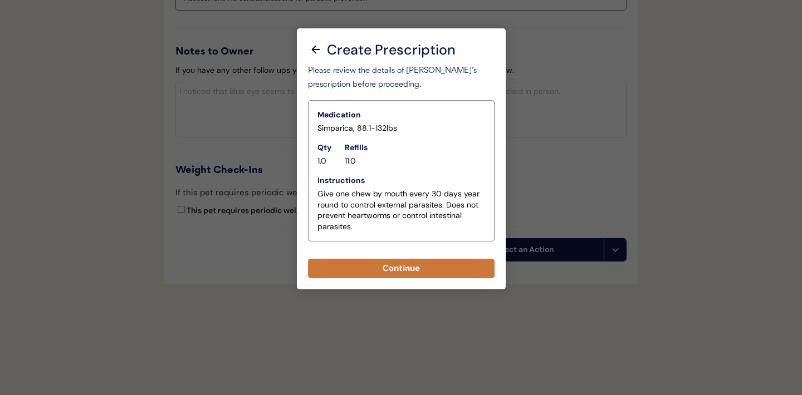
click at [400, 268] on button "Continue" at bounding box center [401, 268] width 186 height 19
select select ""PLACEHOLDER_1427118222253""
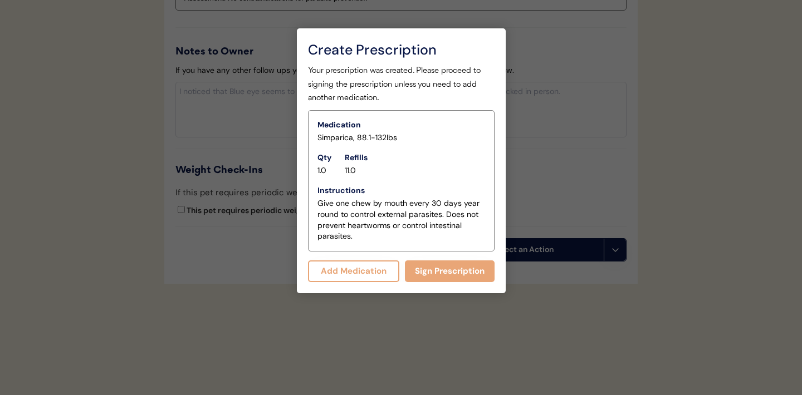
scroll to position [1250, 0]
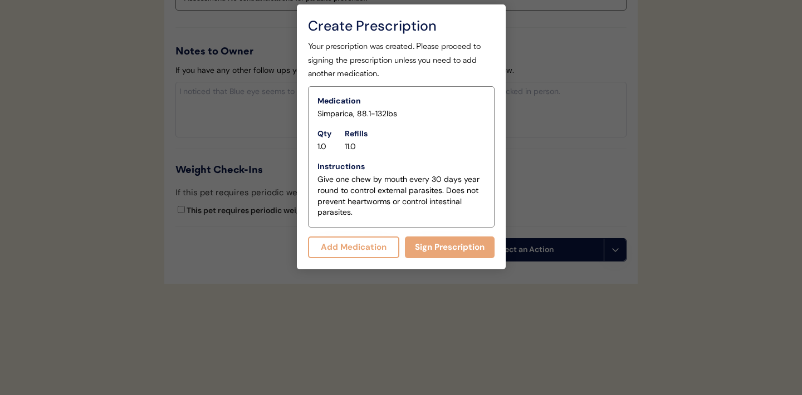
click at [355, 249] on button "Add Medication" at bounding box center [354, 248] width 92 height 22
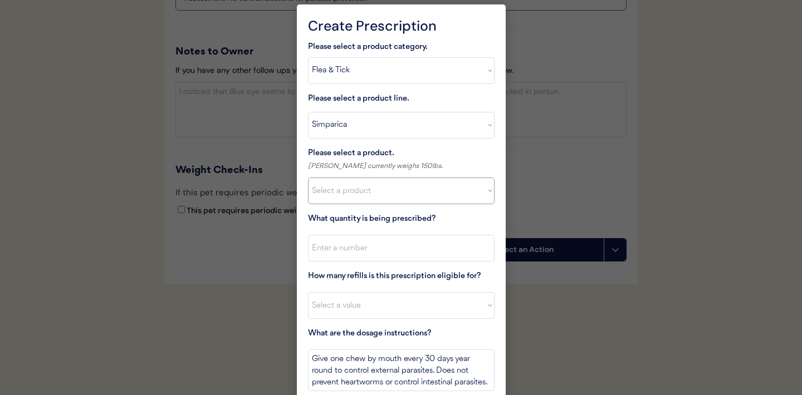
click at [480, 200] on select "Select a product Simparica, 2.8-5.5lbs Simparica, 5.6-11lbs Simparica, 11.1-22l…" at bounding box center [401, 191] width 186 height 27
select select ""1348695171700984260__LOOKUP__1717347022032x788940231482154800""
click at [402, 256] on input "input" at bounding box center [401, 248] width 186 height 27
type input "1"
click at [377, 306] on select "Select a value 0 1 2 3 4 5 6 7 8 9 10 11" at bounding box center [401, 305] width 186 height 27
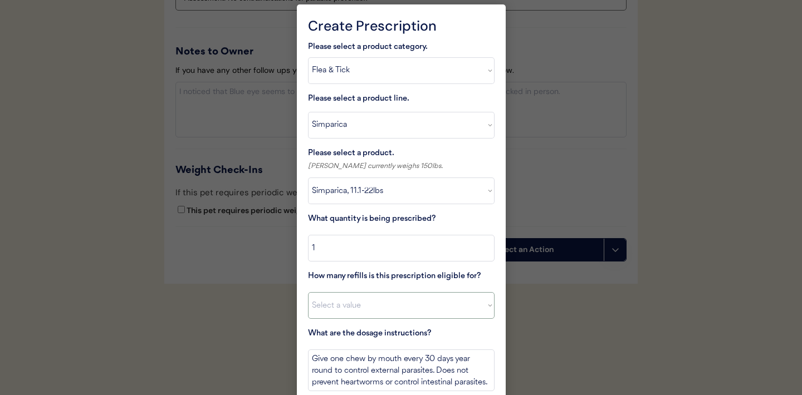
select select "11"
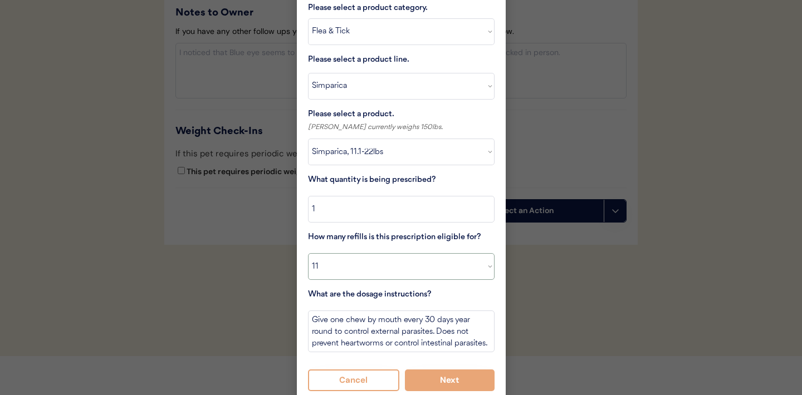
scroll to position [1295, 0]
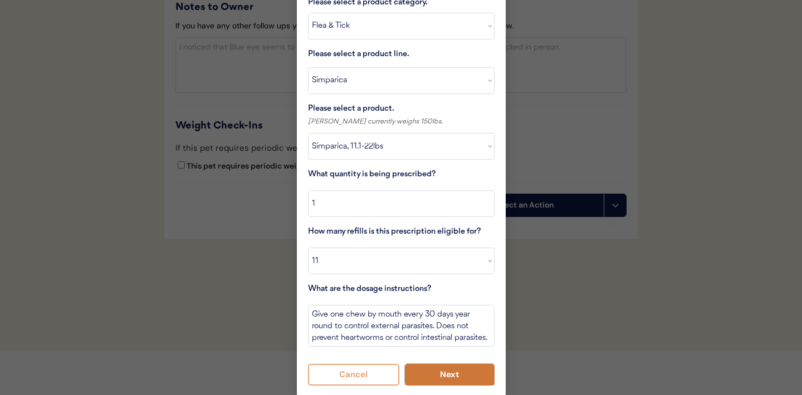
click at [444, 370] on button "Next" at bounding box center [450, 375] width 90 height 22
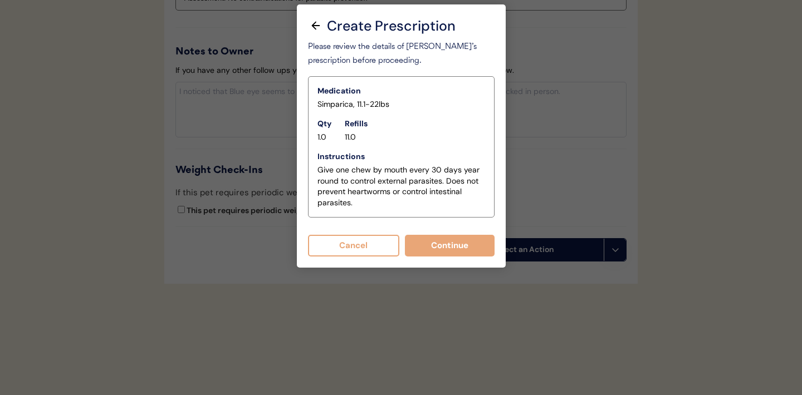
click at [237, 276] on div at bounding box center [401, 197] width 802 height 395
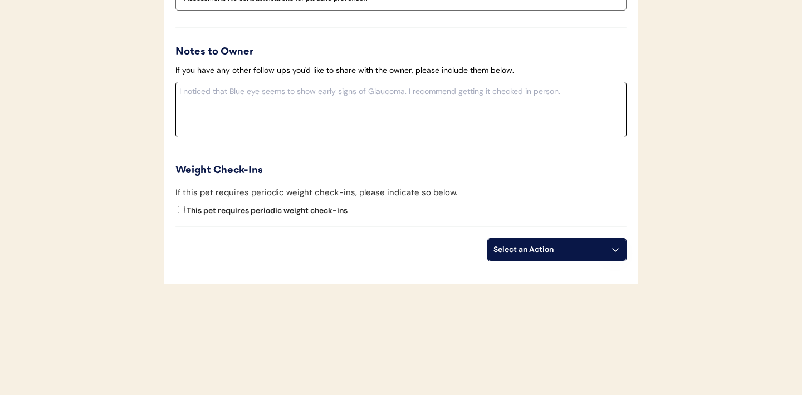
click at [271, 113] on textarea at bounding box center [400, 110] width 451 height 56
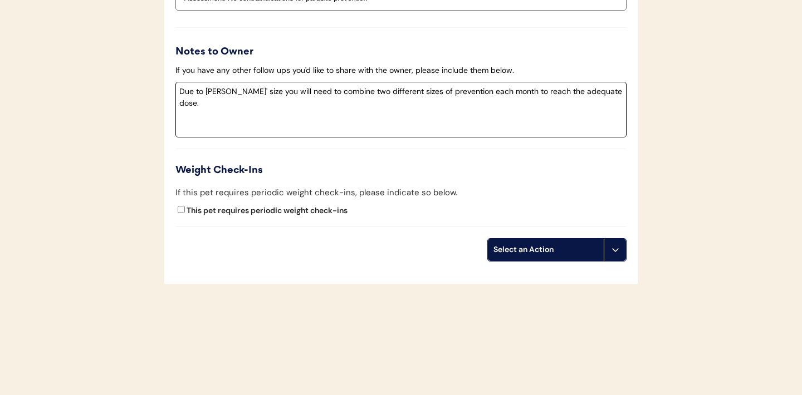
type textarea "Due to Elvis' size you will need to combine two different sizes of prevention e…"
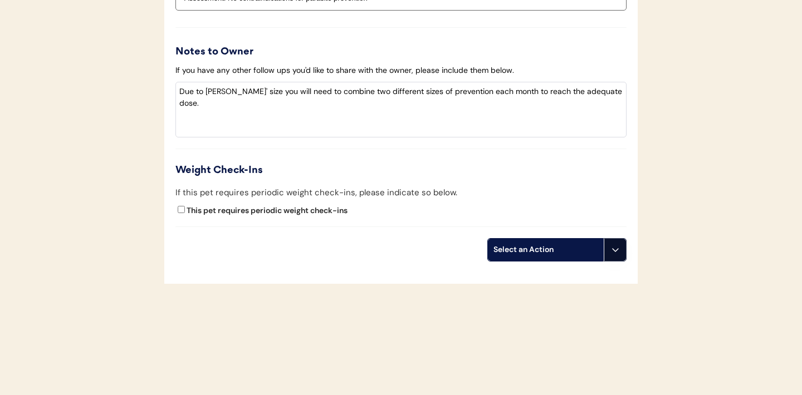
click at [611, 257] on button at bounding box center [614, 250] width 22 height 22
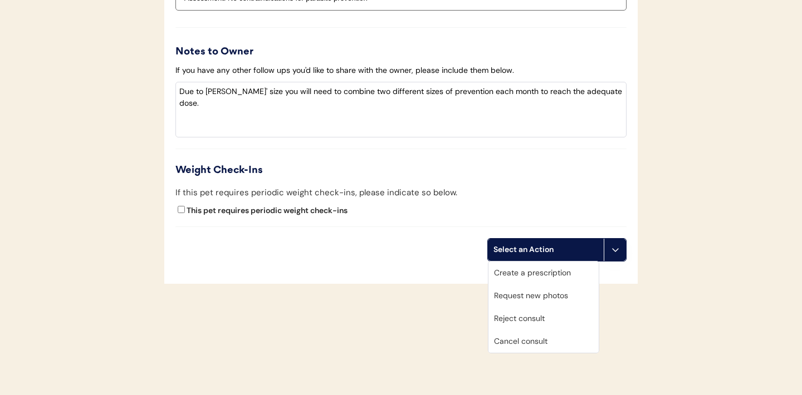
click at [548, 272] on div "Create a prescription" at bounding box center [543, 273] width 110 height 23
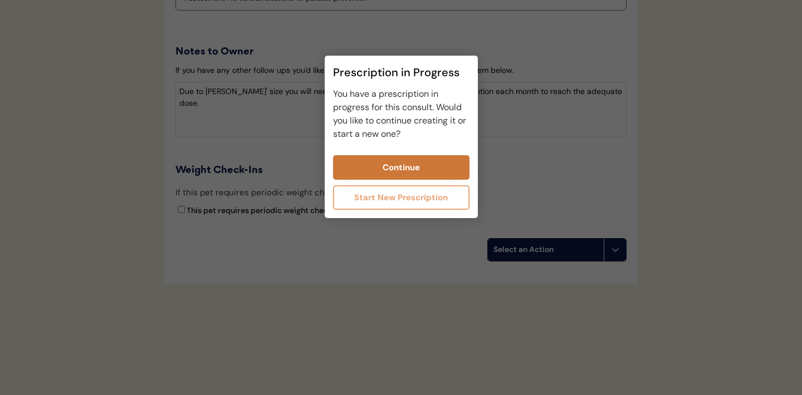
click at [428, 169] on button "Continue" at bounding box center [401, 167] width 136 height 24
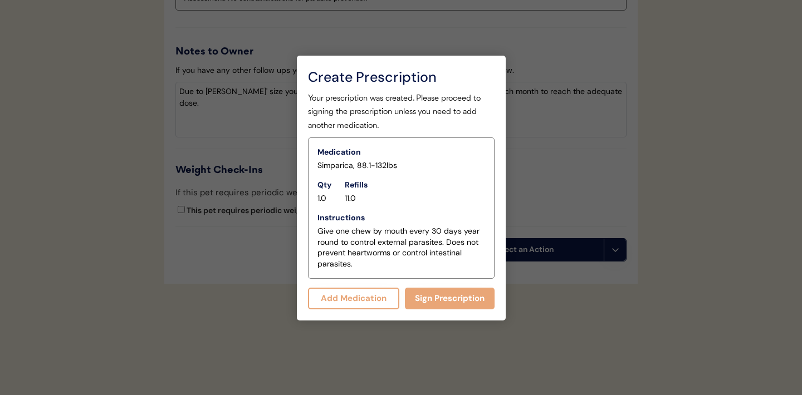
click at [354, 297] on button "Add Medication" at bounding box center [354, 299] width 92 height 22
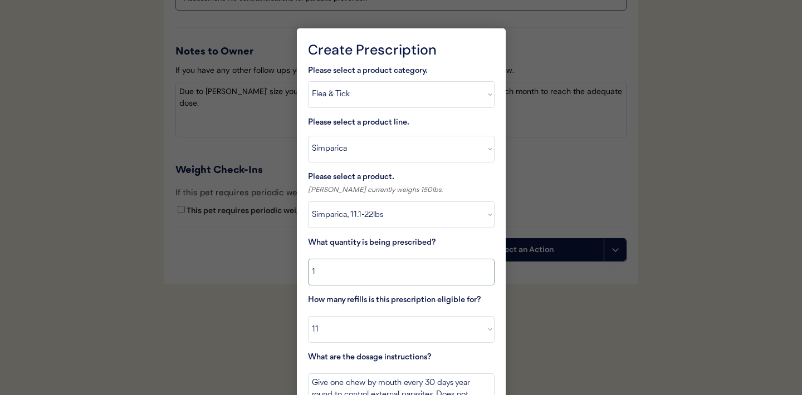
scroll to position [1321, 0]
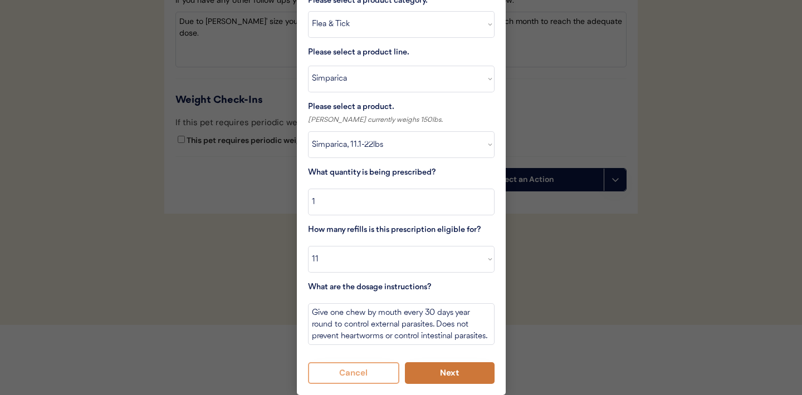
click at [454, 373] on button "Next" at bounding box center [450, 373] width 90 height 22
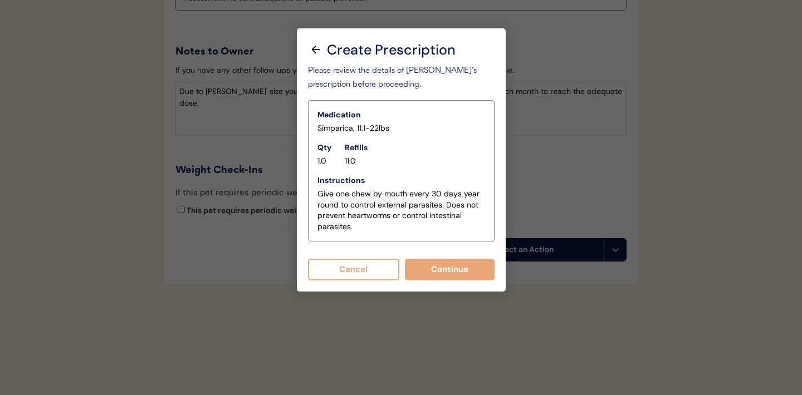
scroll to position [1250, 0]
click at [438, 271] on button "Continue" at bounding box center [450, 270] width 90 height 22
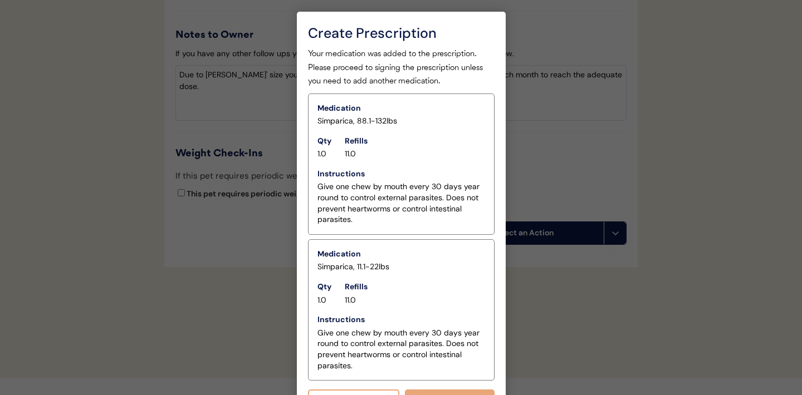
scroll to position [1294, 0]
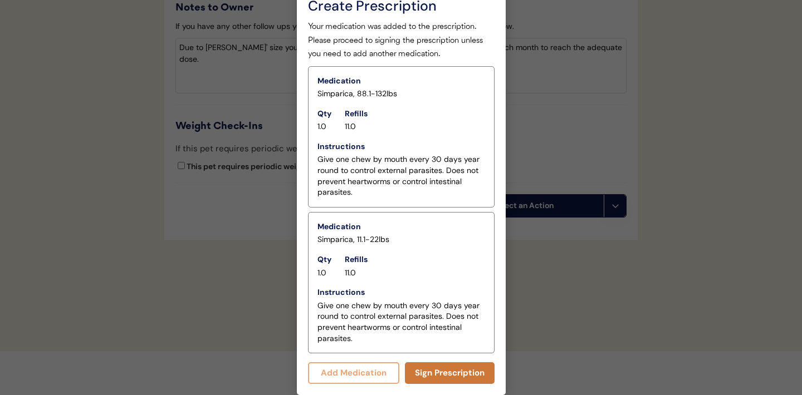
click at [439, 370] on button "Sign Prescription" at bounding box center [450, 373] width 90 height 22
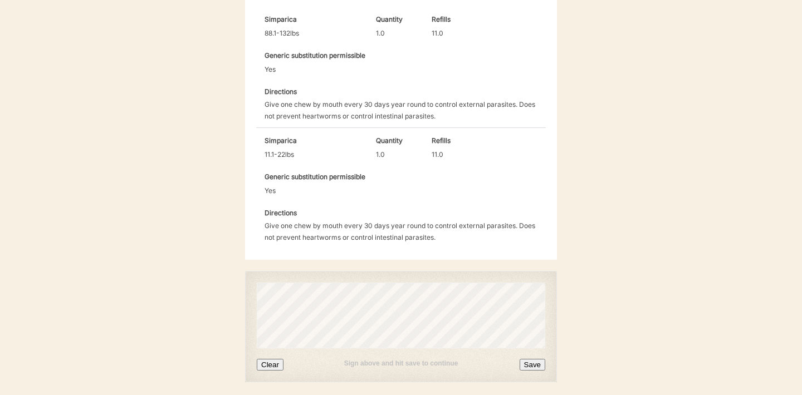
scroll to position [399, 0]
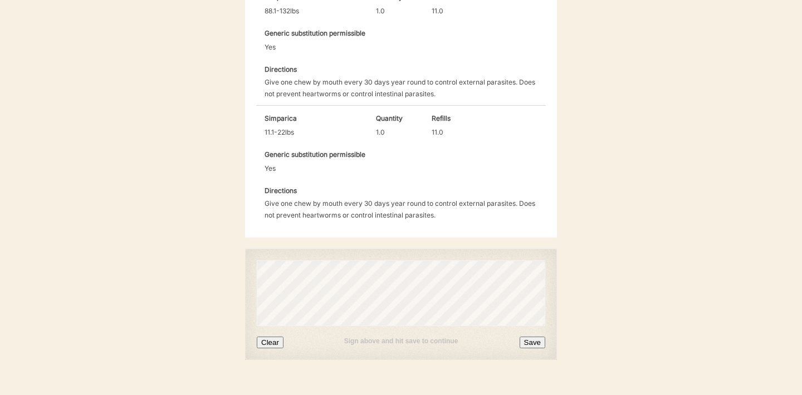
click at [276, 337] on button "Clear" at bounding box center [270, 343] width 27 height 12
click at [278, 337] on button "Clear" at bounding box center [270, 343] width 27 height 12
click at [284, 338] on div "Sign above and hit save to continue" at bounding box center [401, 341] width 288 height 7
click at [273, 337] on button "Clear" at bounding box center [270, 343] width 27 height 12
click at [532, 337] on button "Save" at bounding box center [532, 343] width 26 height 12
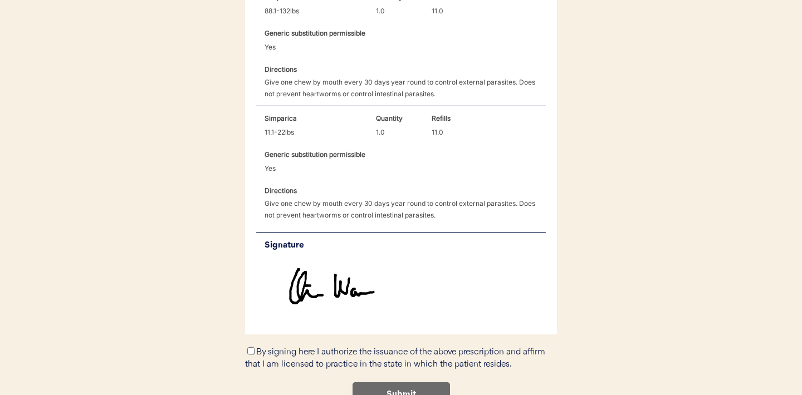
click at [250, 347] on input "By signing here I authorize the issuance of the above prescription and affirm t…" at bounding box center [250, 350] width 7 height 7
checkbox input "true"
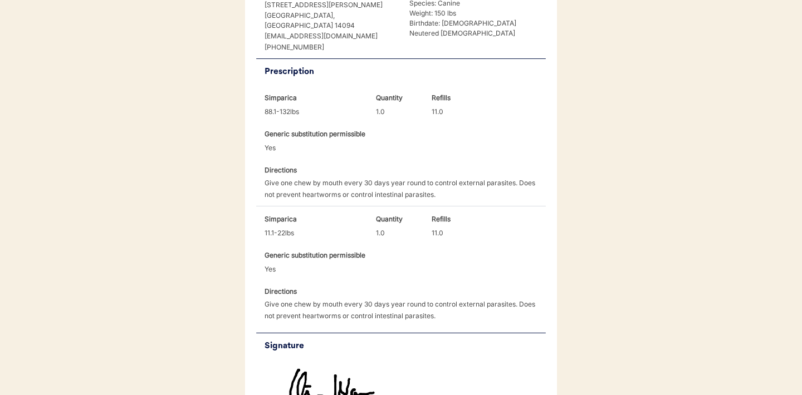
scroll to position [446, 0]
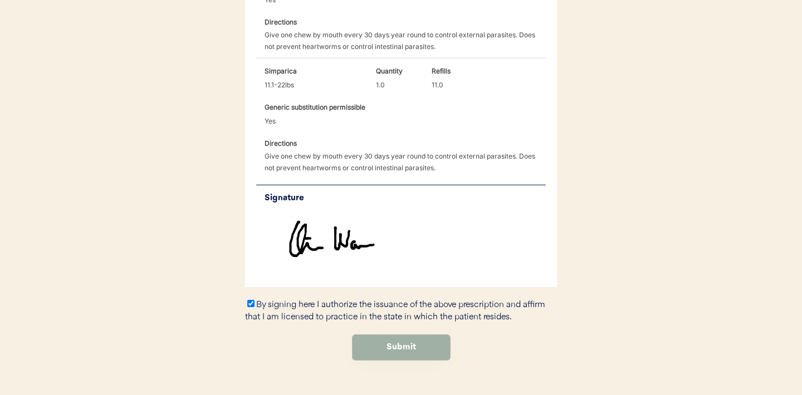
click at [397, 335] on button "Submit" at bounding box center [400, 347] width 97 height 25
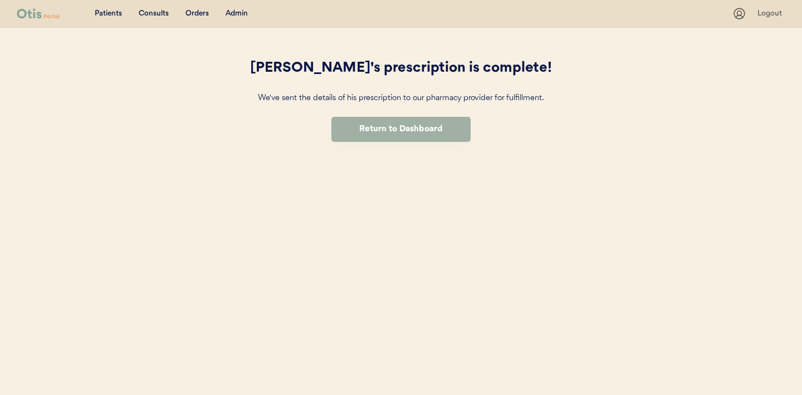
click at [396, 129] on button "Return to Dashboard" at bounding box center [400, 129] width 139 height 25
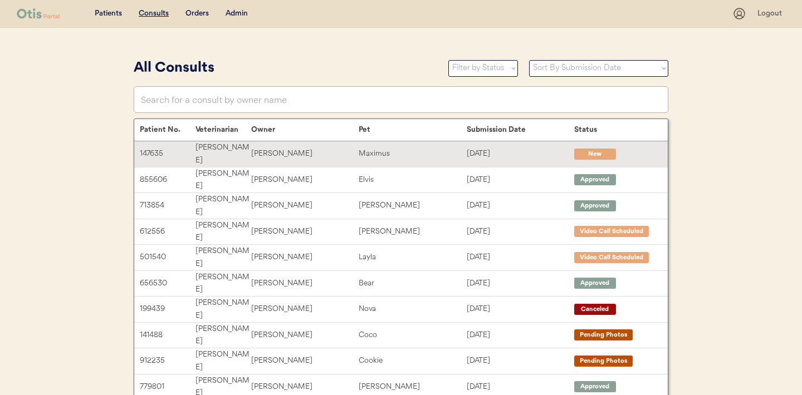
click at [299, 149] on div "Yolanda Watson" at bounding box center [304, 154] width 107 height 13
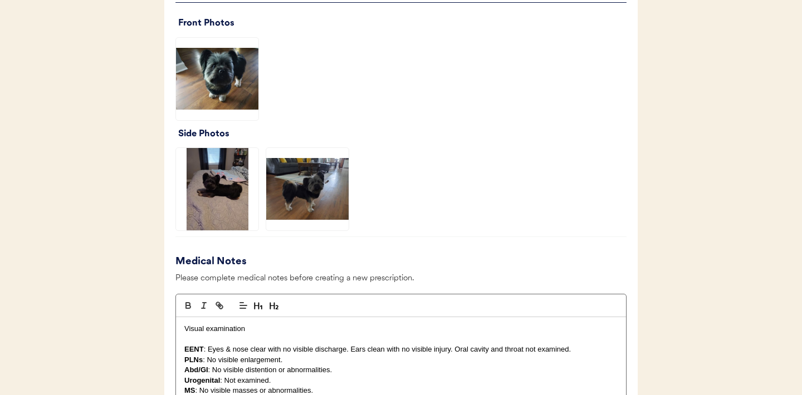
scroll to position [963, 0]
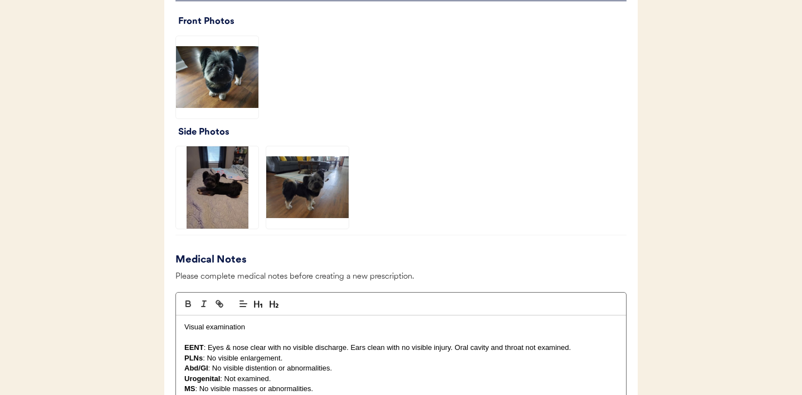
click at [220, 59] on img at bounding box center [217, 77] width 82 height 82
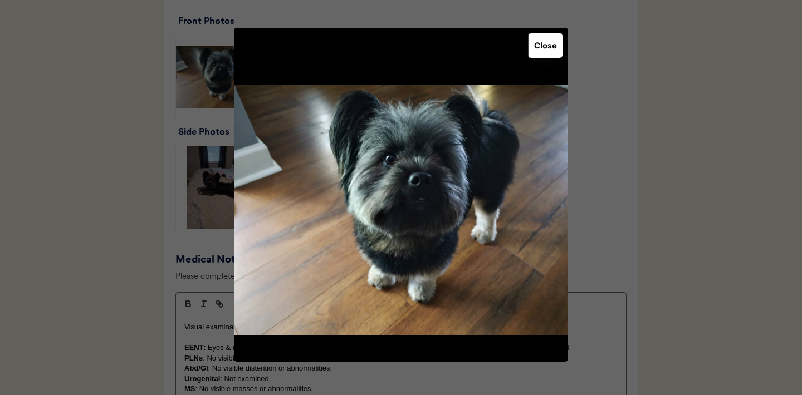
click at [547, 48] on button "Close" at bounding box center [545, 45] width 34 height 24
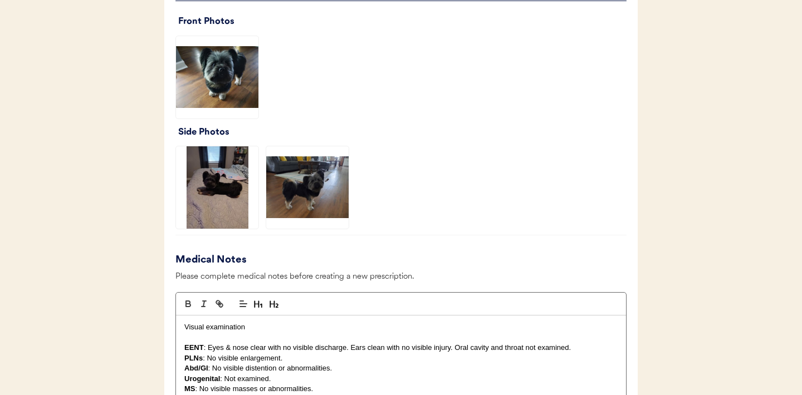
click at [209, 183] on img at bounding box center [217, 187] width 82 height 82
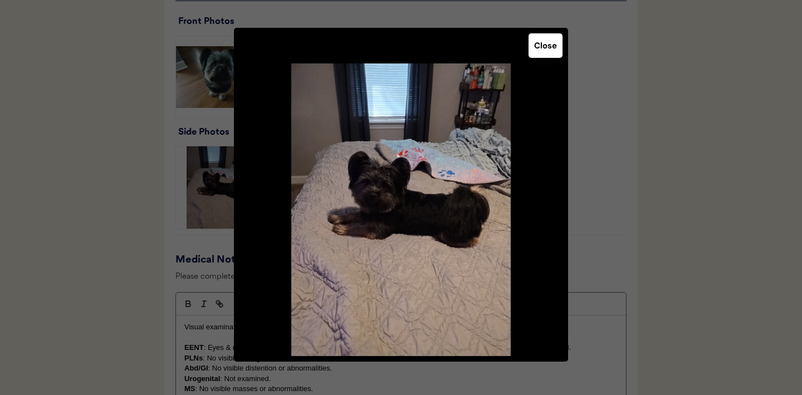
click at [547, 48] on button "Close" at bounding box center [545, 45] width 34 height 24
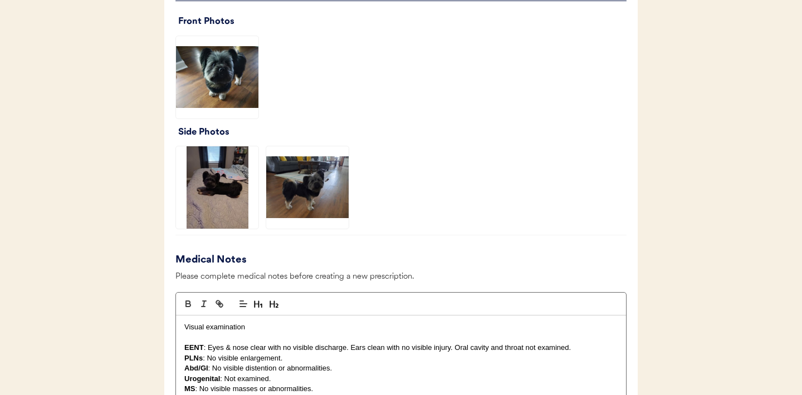
click at [310, 178] on img at bounding box center [307, 187] width 82 height 82
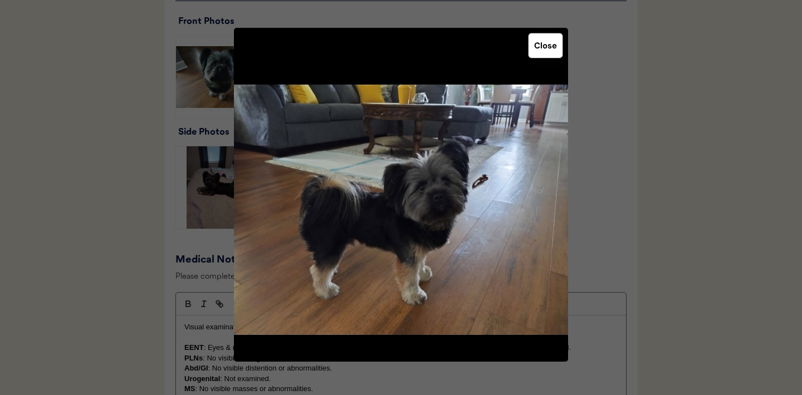
click at [547, 50] on button "Close" at bounding box center [545, 45] width 34 height 24
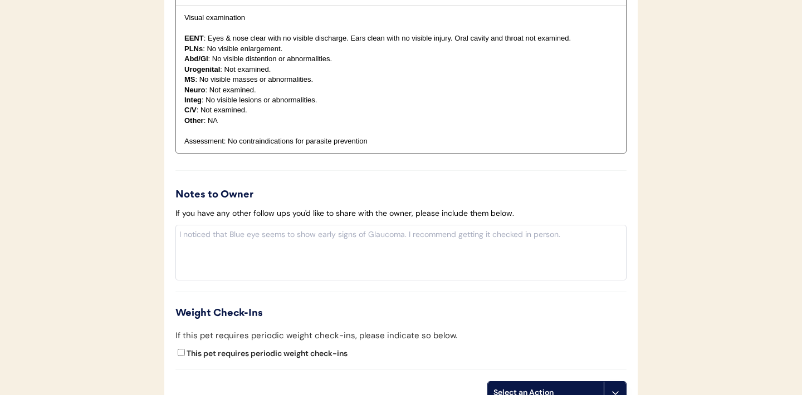
scroll to position [1402, 0]
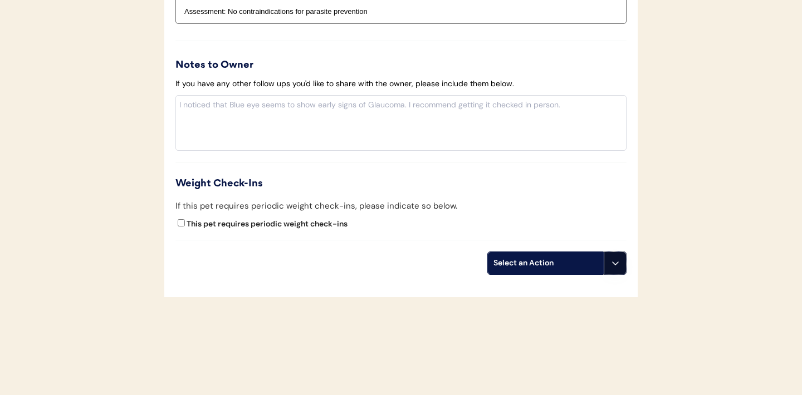
click at [614, 259] on icon at bounding box center [615, 263] width 9 height 9
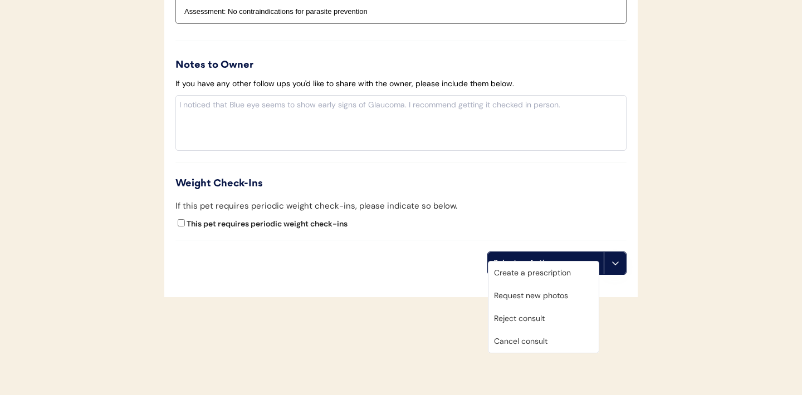
click at [524, 280] on div "Create a prescription" at bounding box center [543, 273] width 110 height 23
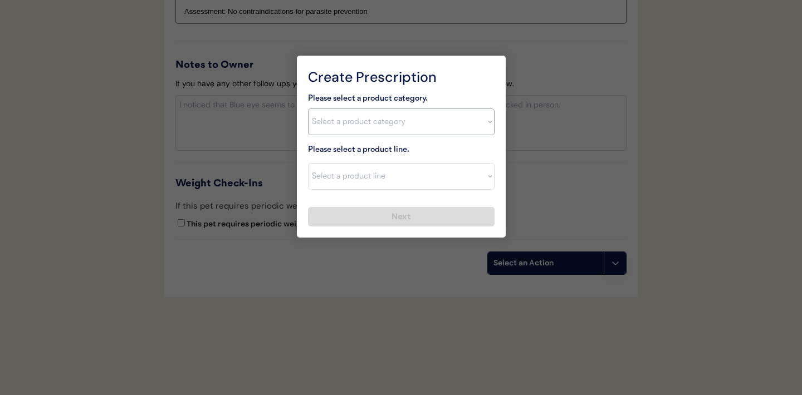
click at [481, 117] on select "Select a product category Allergies Antibiotics Anxiety Combo Parasite Preventi…" at bounding box center [401, 122] width 186 height 27
click at [472, 182] on select "Select a product line" at bounding box center [401, 176] width 186 height 27
click at [489, 130] on select "Select a product category Allergies Antibiotics Anxiety Combo Parasite Preventi…" at bounding box center [401, 122] width 186 height 27
click at [483, 120] on select "Select a product category Allergies Antibiotics Anxiety Combo Parasite Preventi…" at bounding box center [401, 122] width 186 height 27
select select ""combo_parasite_prevention""
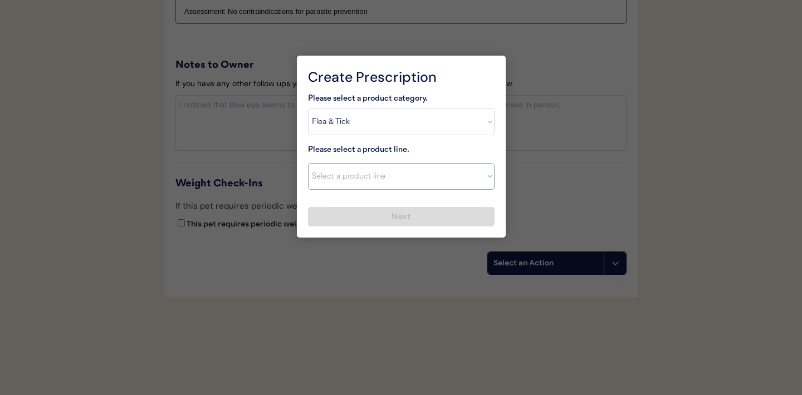
click at [485, 174] on select "Select a product line Advantage Multi for Dogs Credelio Quattro NexGard Plus Ne…" at bounding box center [401, 176] width 186 height 27
select select ""Simparica Trio""
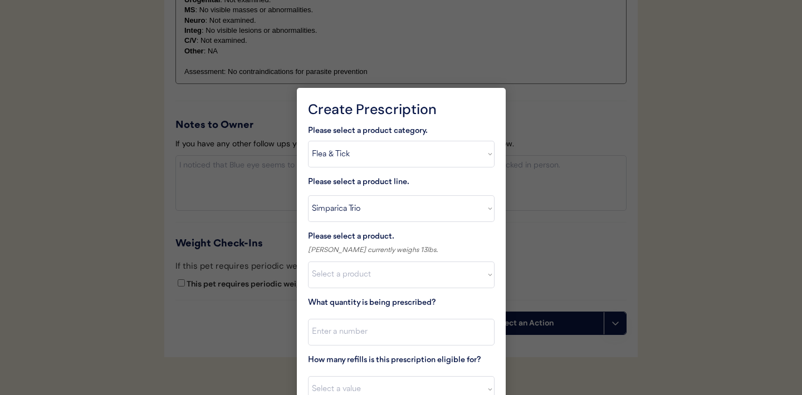
scroll to position [1470, 0]
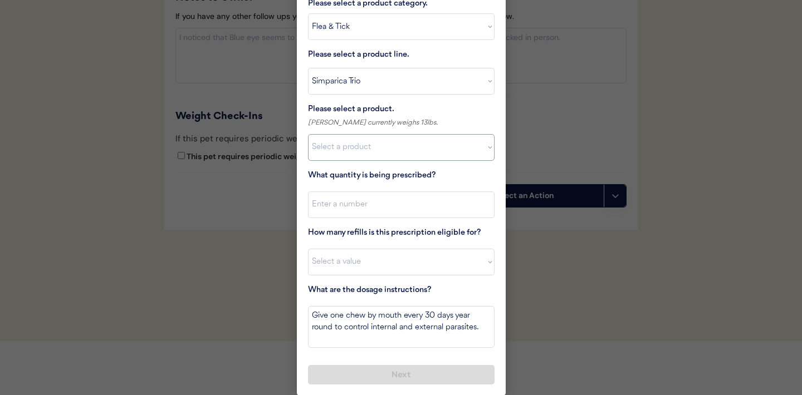
click at [488, 149] on select "Select a product Simparica Trio, 2.8 - 5.5lbs Simparica Trio, 5.6 - 11lbs Simpa…" at bounding box center [401, 147] width 186 height 27
select select ""1348695171700984260__LOOKUP__1704773707524x272401533562219200""
click at [422, 212] on input "input" at bounding box center [401, 205] width 186 height 27
type input "1"
click at [389, 261] on select "Select a value 0 1 2 3 4 5 6 7 8 9 10 11" at bounding box center [401, 262] width 186 height 27
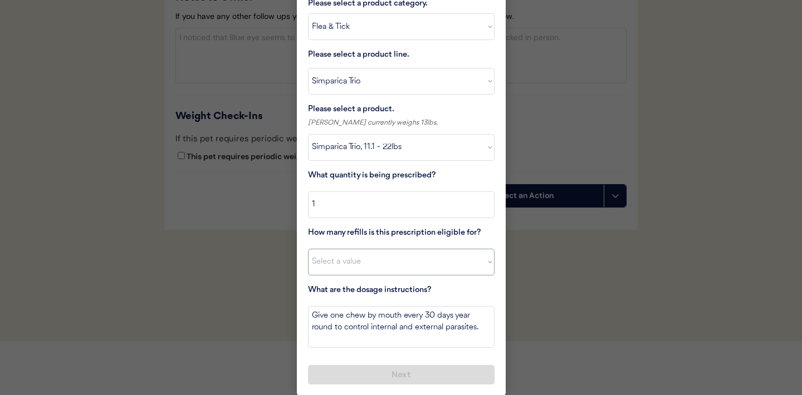
select select "11"
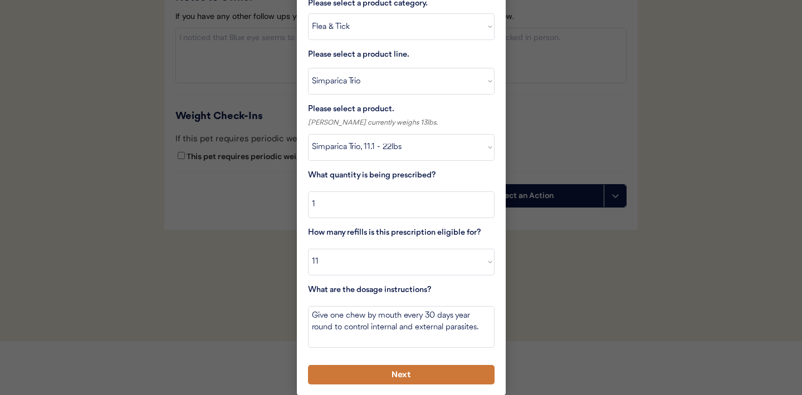
click at [375, 371] on button "Next" at bounding box center [401, 374] width 186 height 19
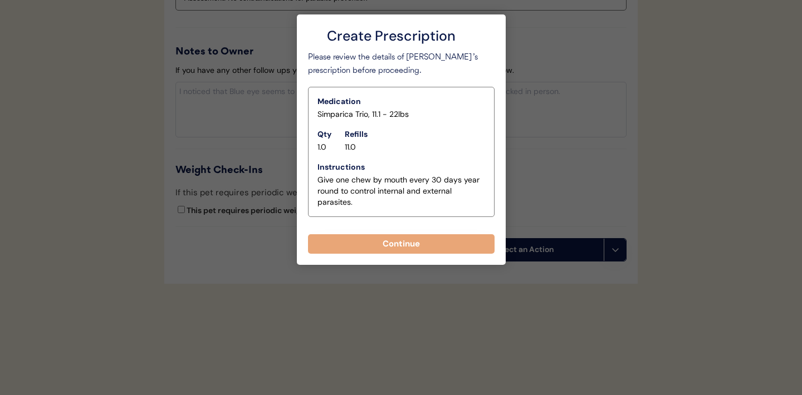
scroll to position [1402, 0]
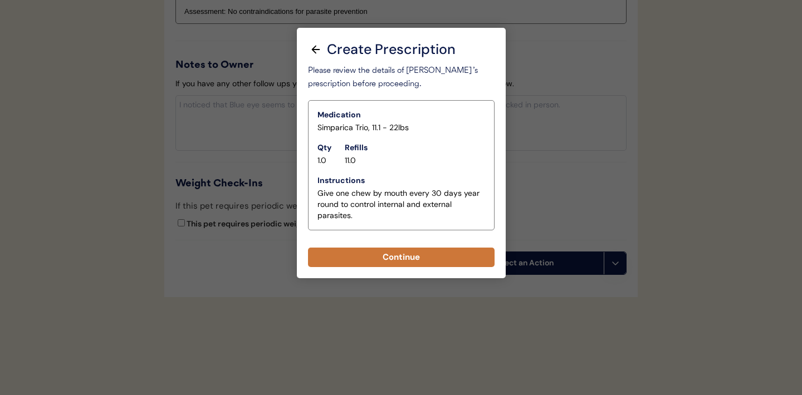
click at [396, 261] on button "Continue" at bounding box center [401, 257] width 186 height 19
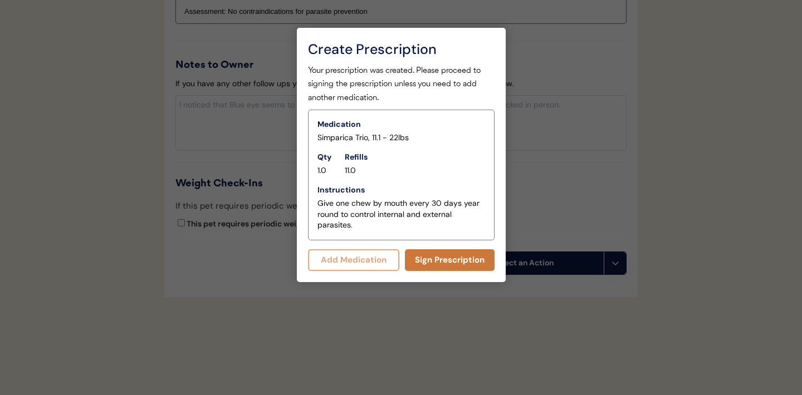
click at [433, 258] on button "Sign Prescription" at bounding box center [450, 260] width 90 height 22
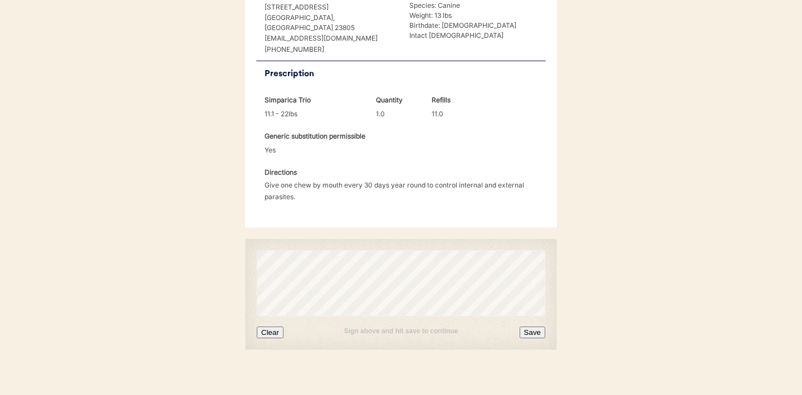
scroll to position [300, 0]
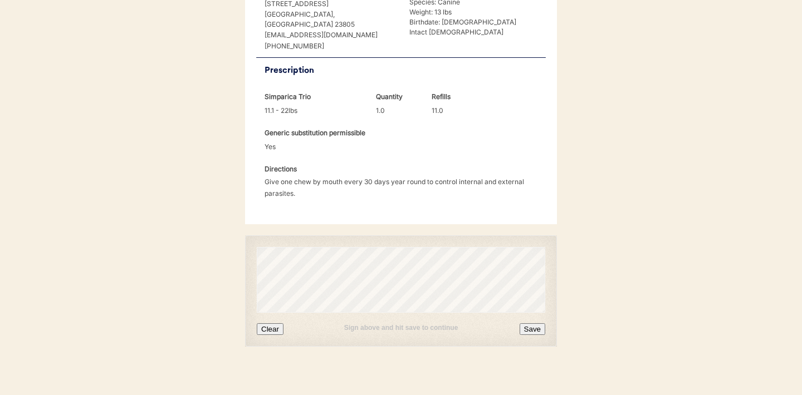
click at [267, 323] on button "Clear" at bounding box center [270, 329] width 27 height 12
click at [274, 323] on button "Clear" at bounding box center [270, 329] width 27 height 12
click at [263, 323] on button "Clear" at bounding box center [270, 329] width 27 height 12
click at [277, 323] on button "Clear" at bounding box center [270, 329] width 27 height 12
click at [275, 323] on button "Clear" at bounding box center [270, 329] width 27 height 12
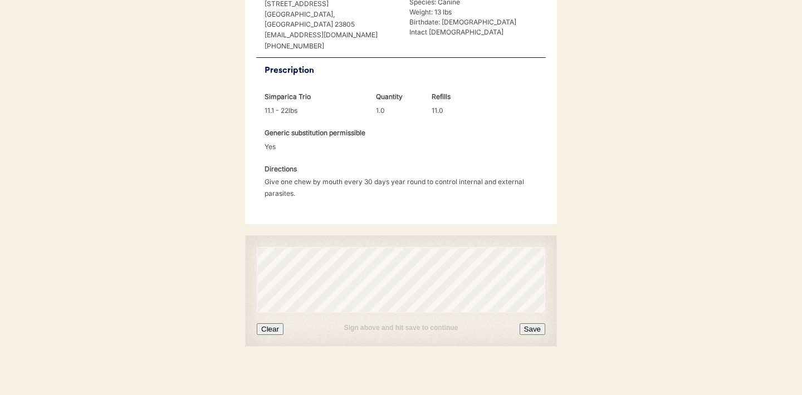
click at [275, 323] on button "Clear" at bounding box center [270, 329] width 27 height 12
click at [532, 323] on button "Save" at bounding box center [532, 329] width 26 height 12
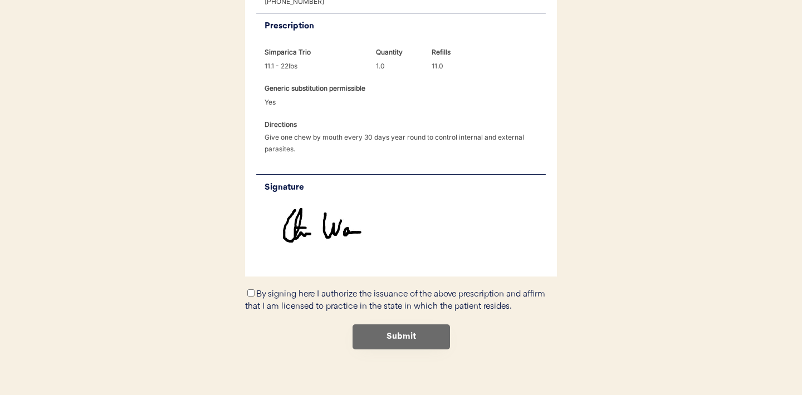
scroll to position [347, 0]
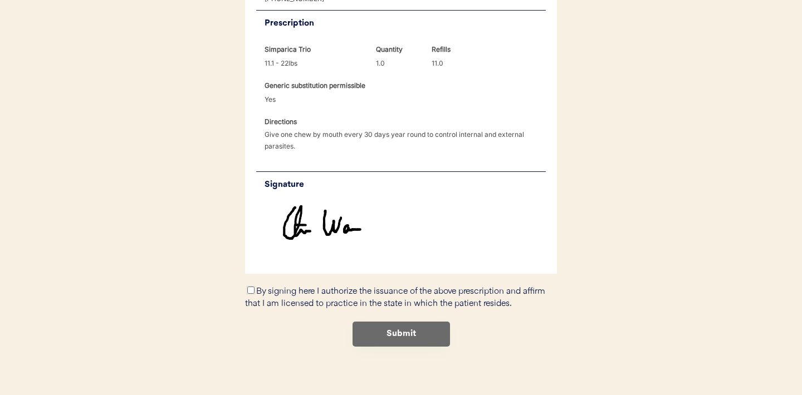
click at [251, 287] on input "By signing here I authorize the issuance of the above prescription and affirm t…" at bounding box center [250, 290] width 7 height 7
checkbox input "true"
click at [408, 322] on button "Submit" at bounding box center [400, 334] width 97 height 25
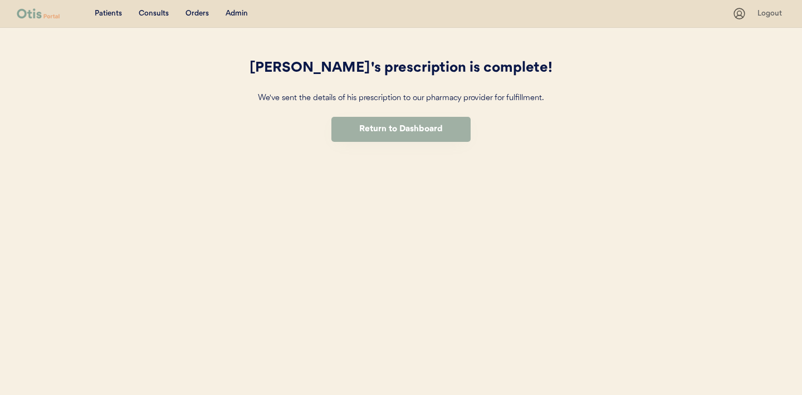
click at [400, 131] on button "Return to Dashboard" at bounding box center [400, 129] width 139 height 25
